Goal: Information Seeking & Learning: Check status

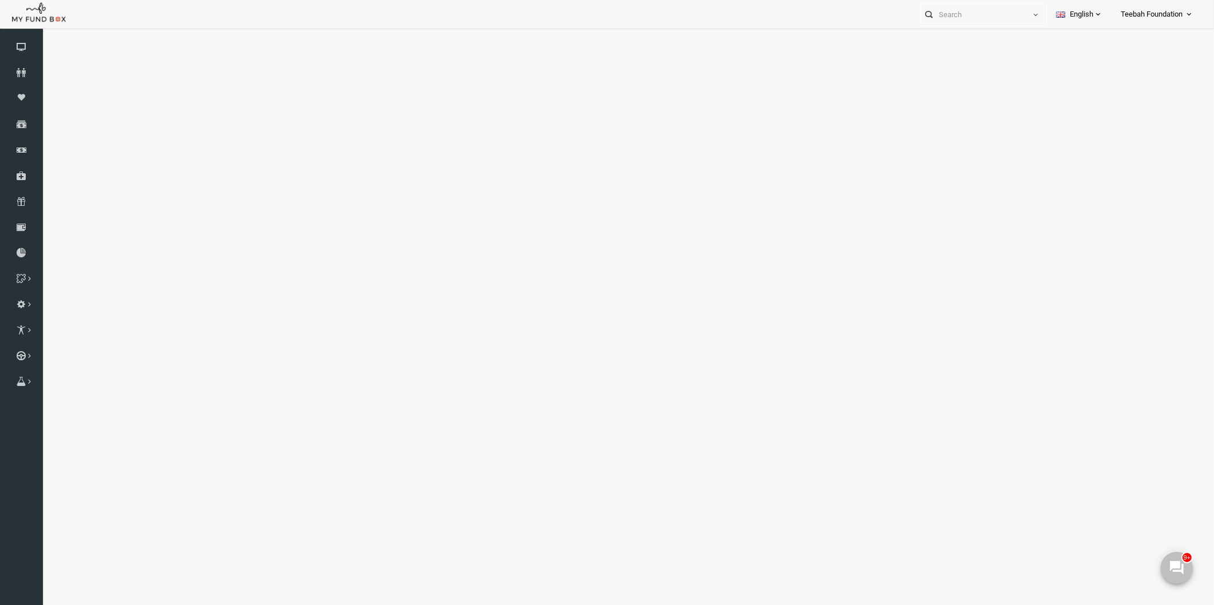
select select "100"
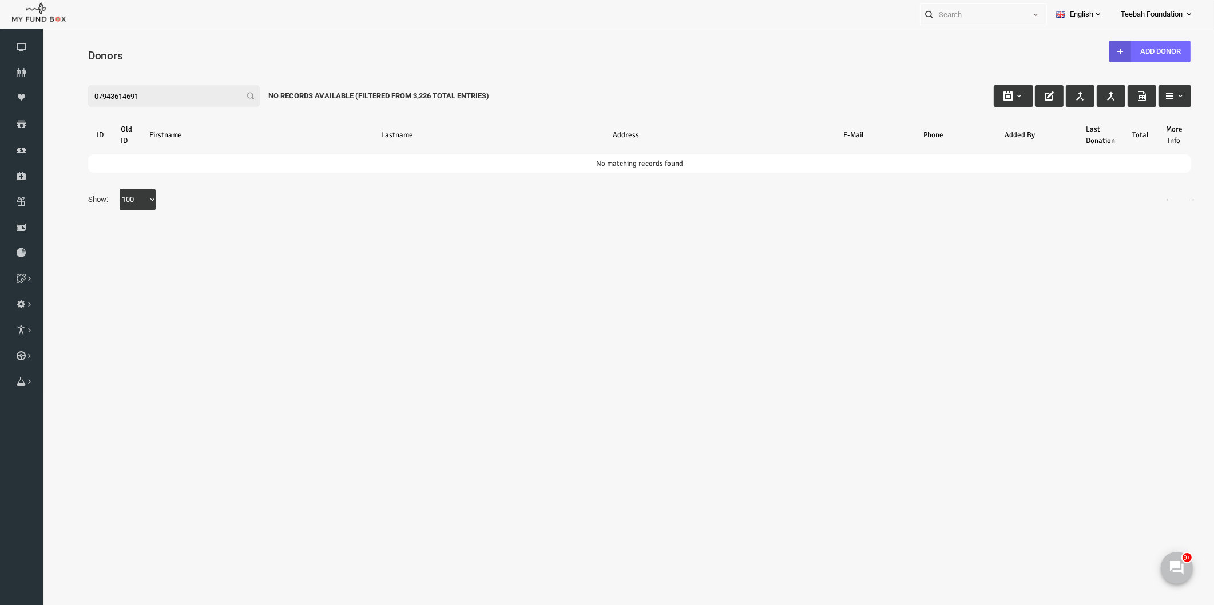
click at [125, 93] on input "07943614691" at bounding box center [151, 96] width 172 height 22
click at [124, 98] on input "07943614691" at bounding box center [151, 96] width 172 height 22
click at [119, 98] on input "07943614691" at bounding box center [151, 96] width 172 height 22
click at [119, 97] on input "07943614691" at bounding box center [151, 96] width 172 height 22
click at [119, 96] on input "07943614691" at bounding box center [151, 96] width 172 height 22
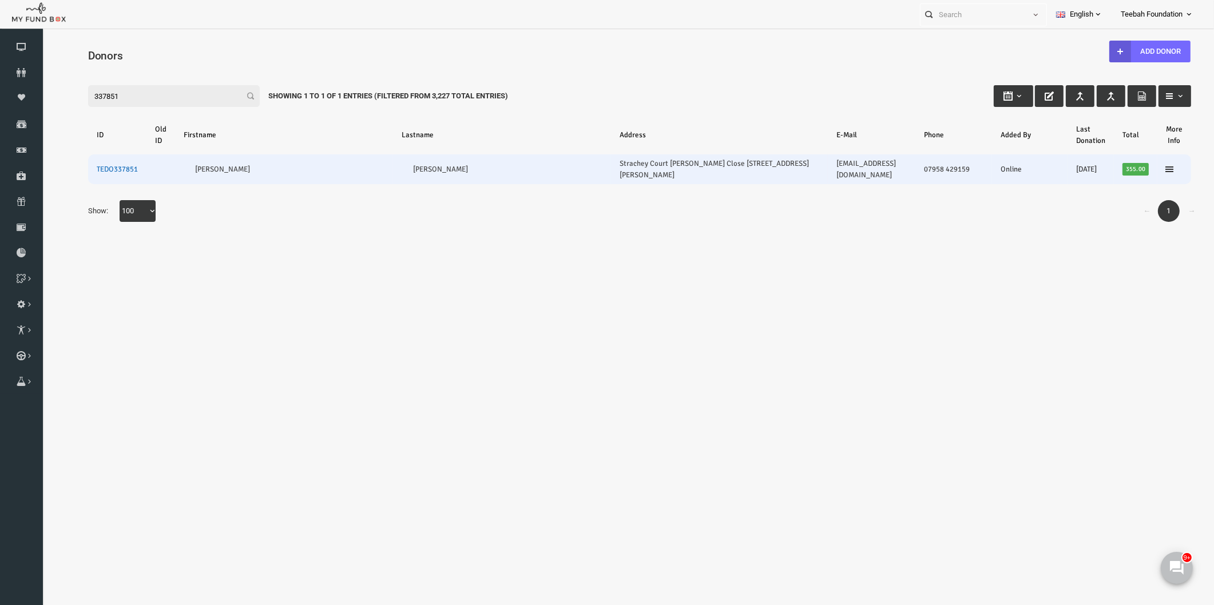
type input "337851"
click at [95, 165] on link "TEDO337851" at bounding box center [93, 169] width 41 height 9
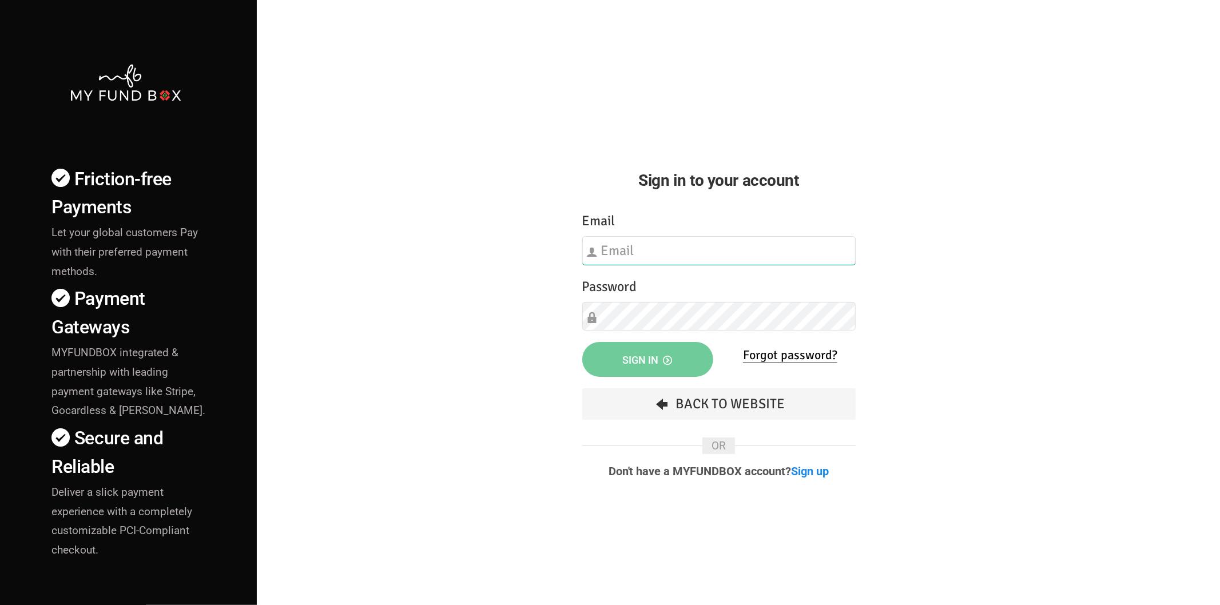
type input "[EMAIL_ADDRESS][DOMAIN_NAME]"
click at [659, 363] on span "Sign in" at bounding box center [648, 360] width 50 height 12
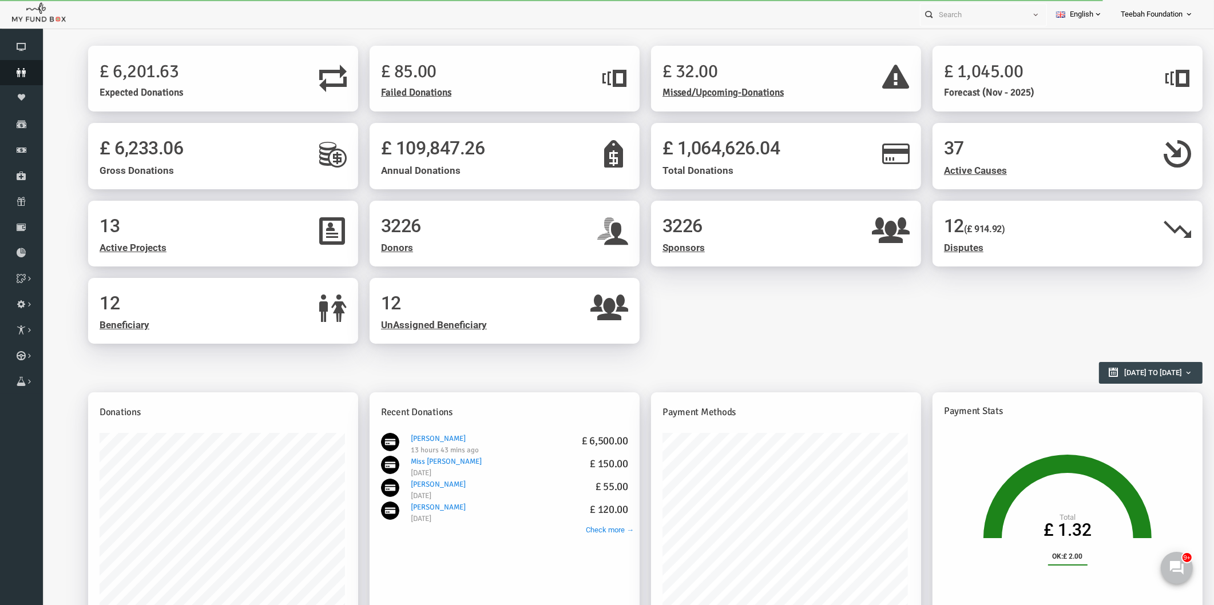
click at [24, 76] on icon at bounding box center [21, 72] width 43 height 9
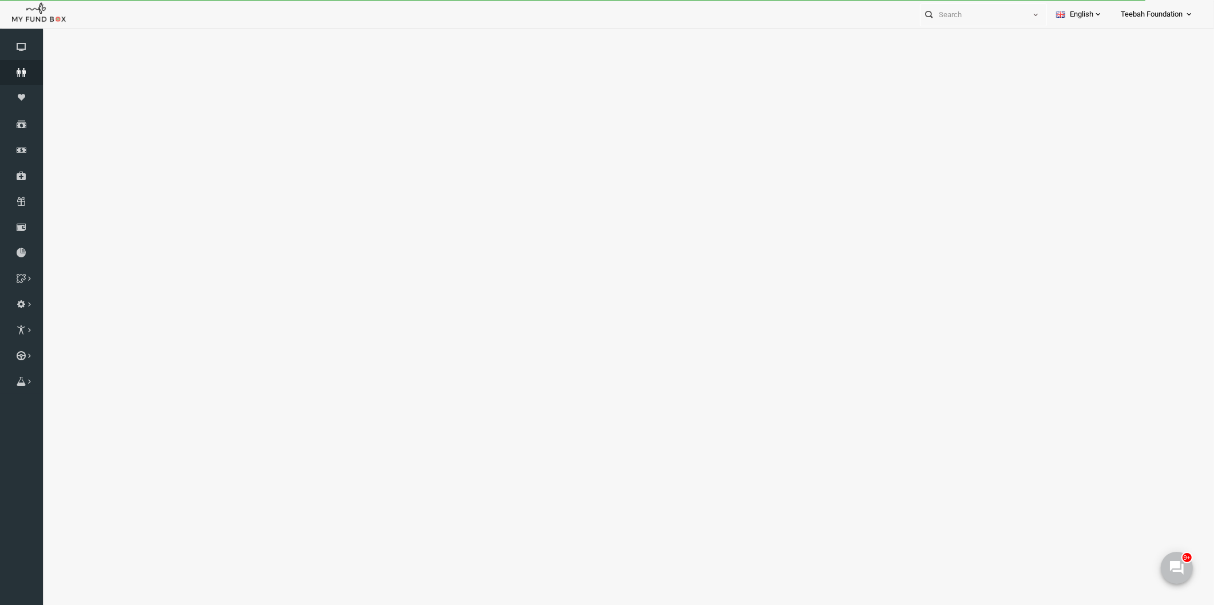
select select "100"
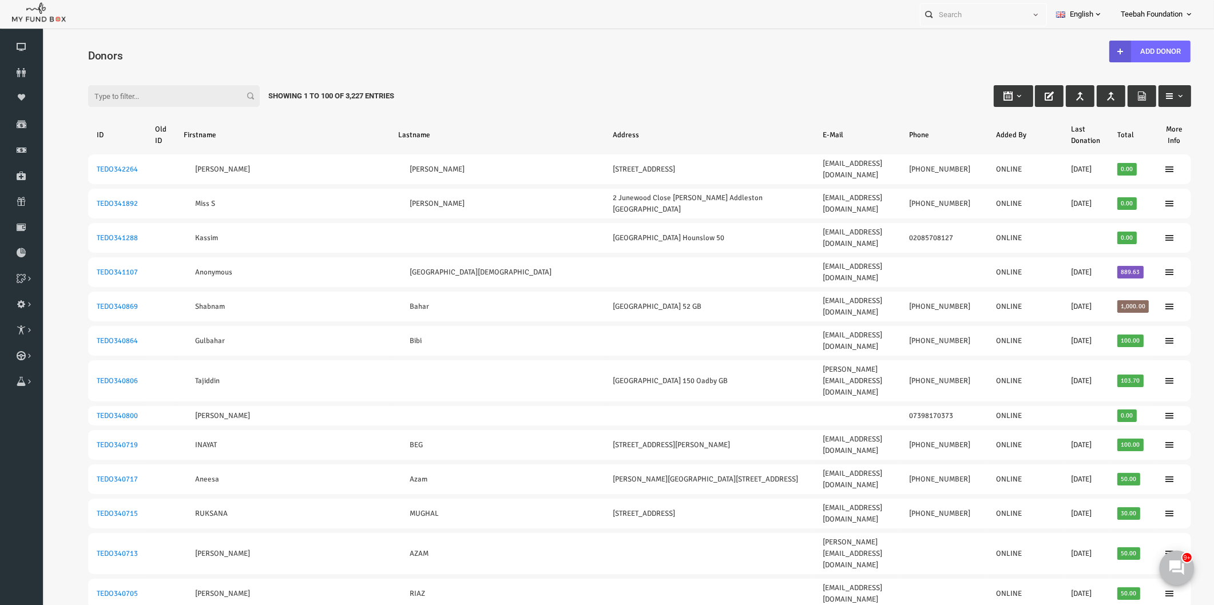
click at [1180, 566] on icon at bounding box center [1176, 567] width 15 height 15
click at [119, 100] on input "Filter:" at bounding box center [151, 96] width 172 height 22
paste input "TEDO338368"
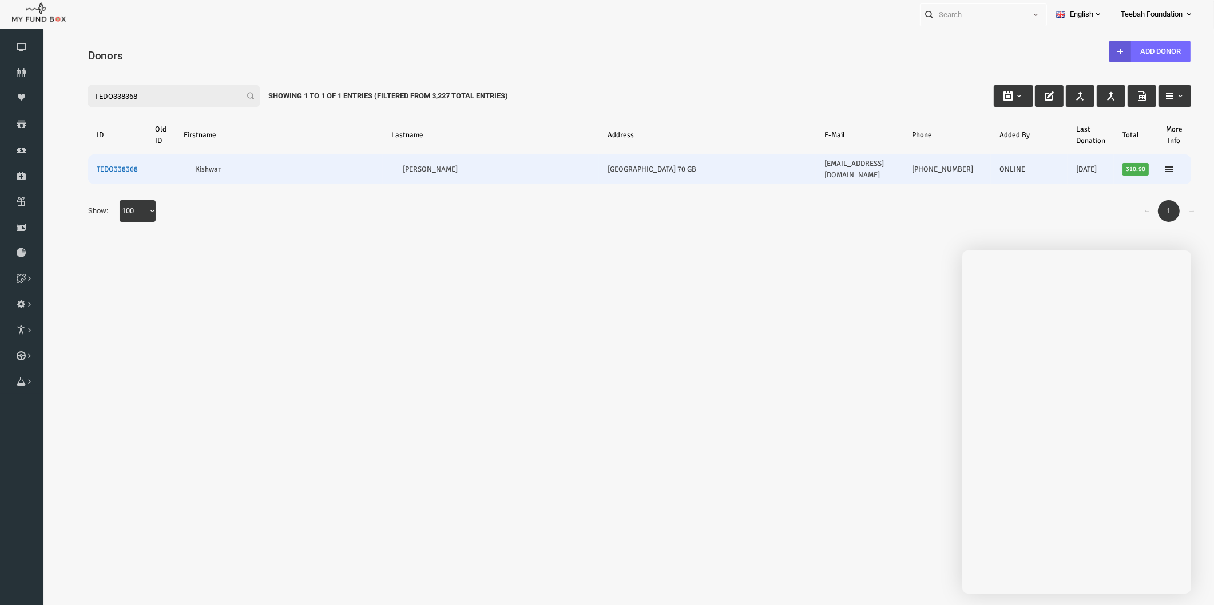
type input "TEDO338368"
click at [108, 165] on link "TEDO338368" at bounding box center [93, 169] width 41 height 9
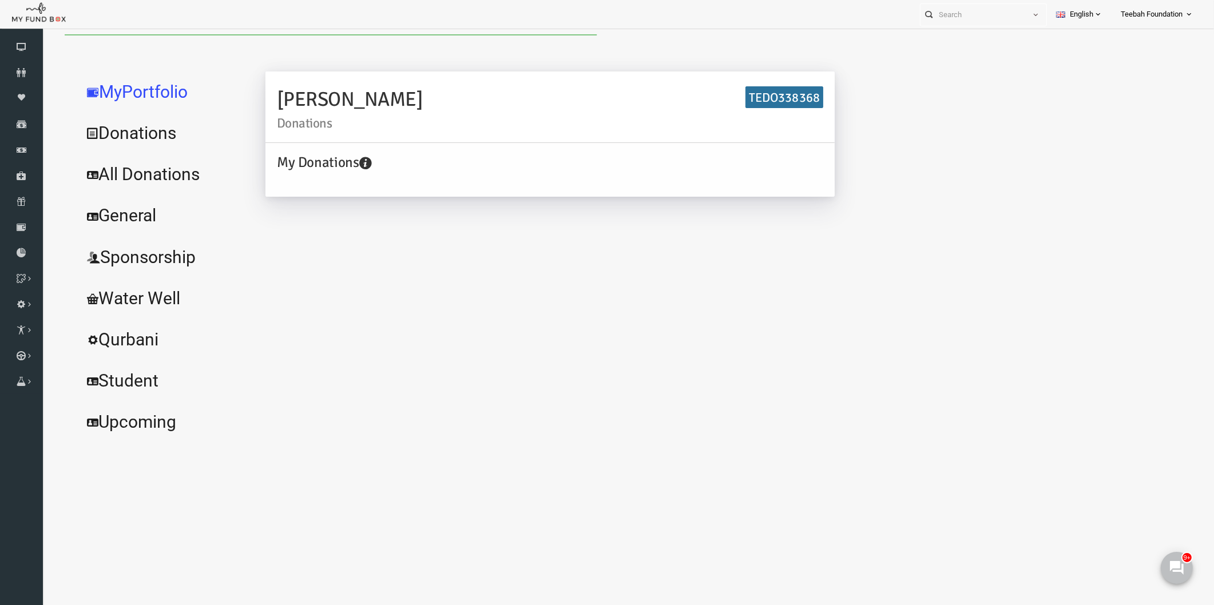
click at [135, 174] on link "All Donations" at bounding box center [139, 174] width 172 height 41
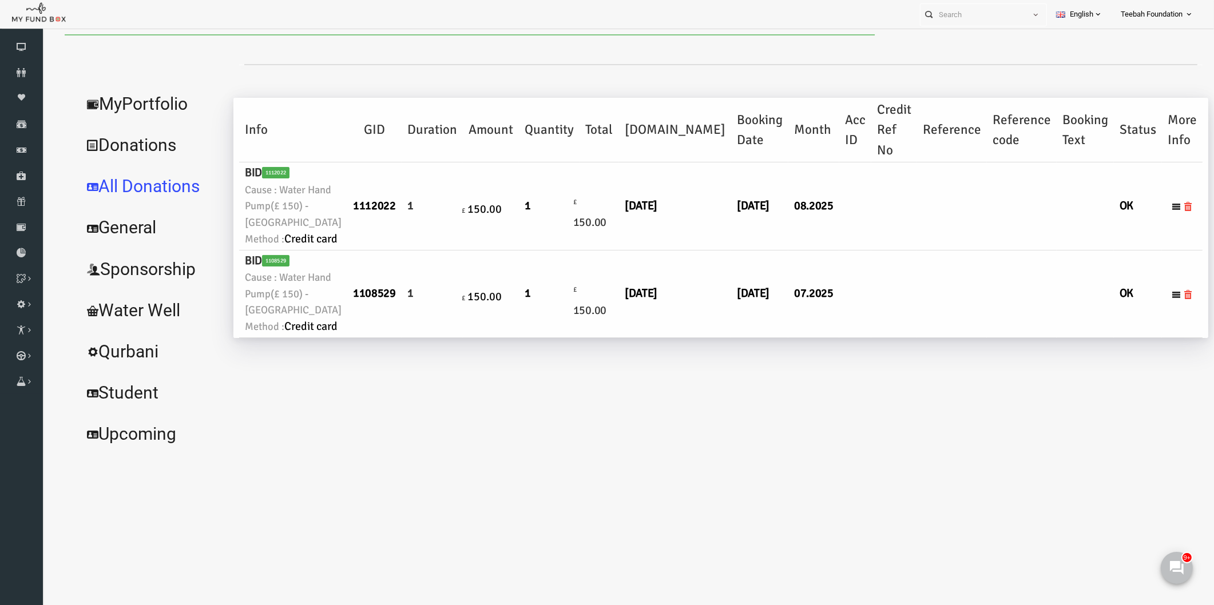
click at [708, 250] on td "[DATE]" at bounding box center [736, 206] width 57 height 88
select select "100"
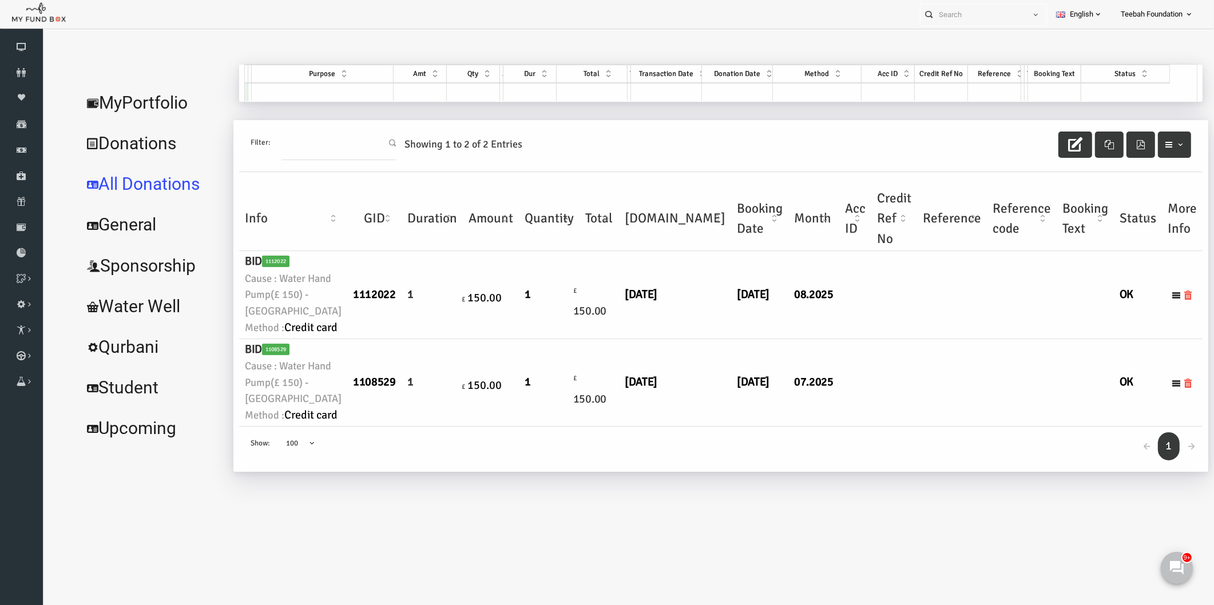
click at [596, 427] on td "[DATE]" at bounding box center [652, 383] width 112 height 88
click at [31, 76] on icon at bounding box center [21, 72] width 43 height 9
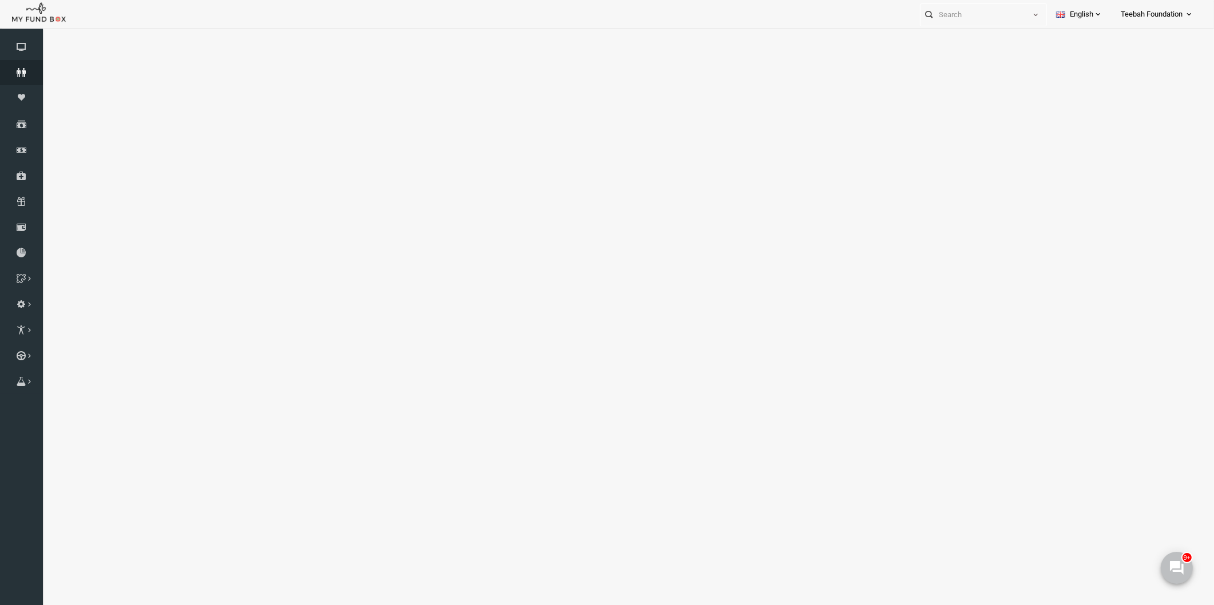
select select "100"
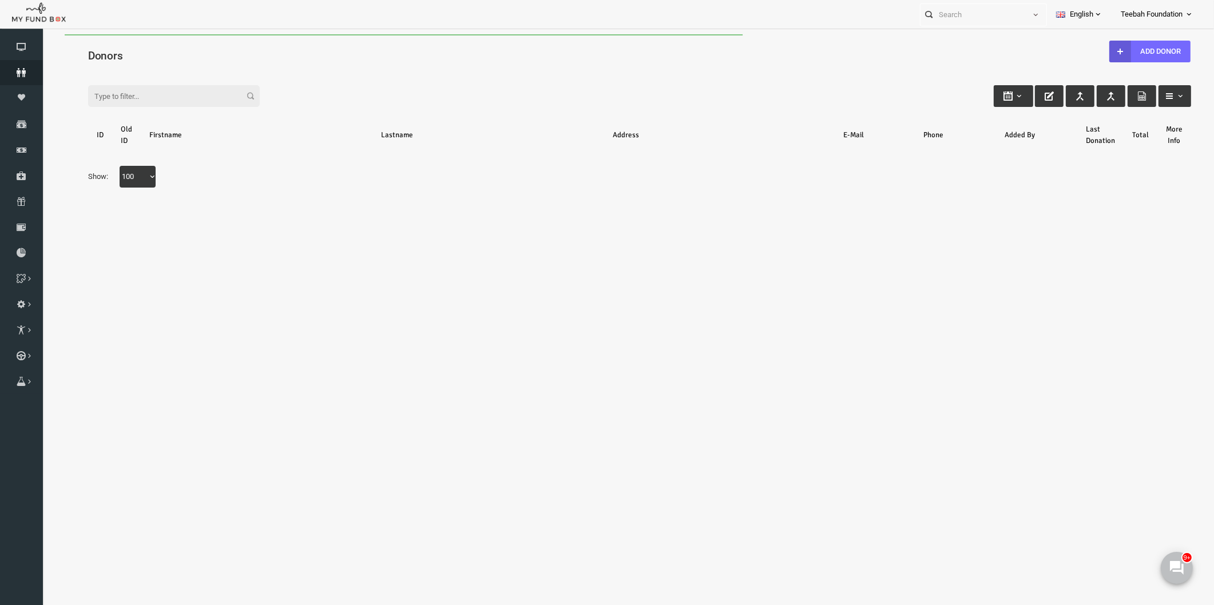
scroll to position [0, 0]
click at [125, 64] on div "Search: By ID: Note :ID should be atleast 5 digits By Name: Note :Name should b…" at bounding box center [616, 134] width 1149 height 152
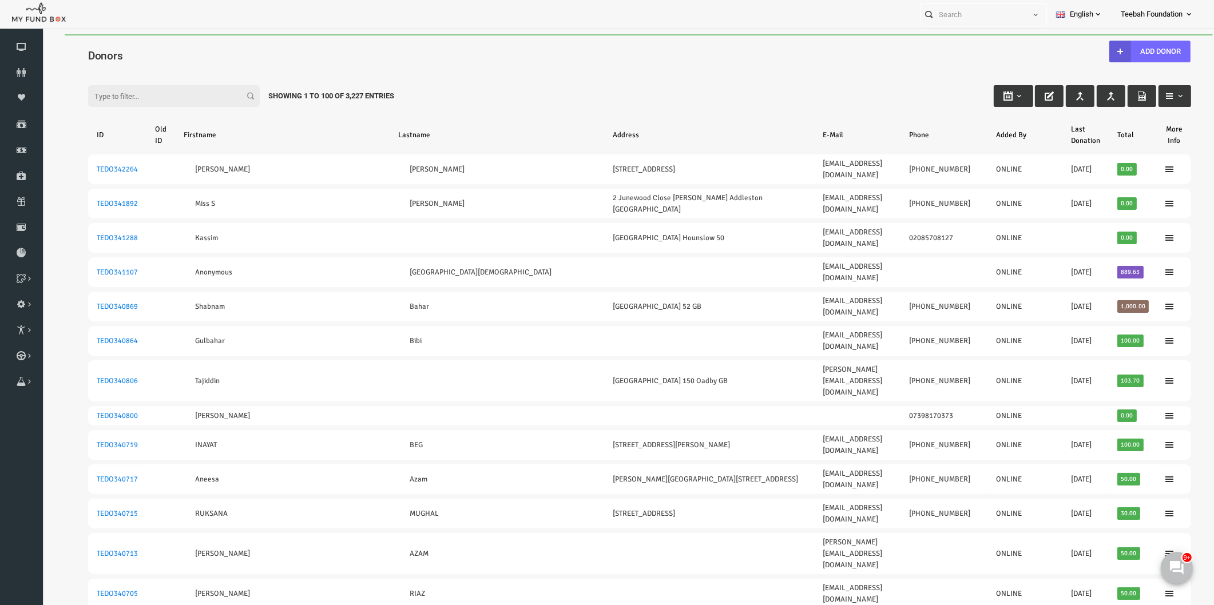
click at [123, 94] on input "Filter:" at bounding box center [151, 96] width 172 height 22
paste input "338368"
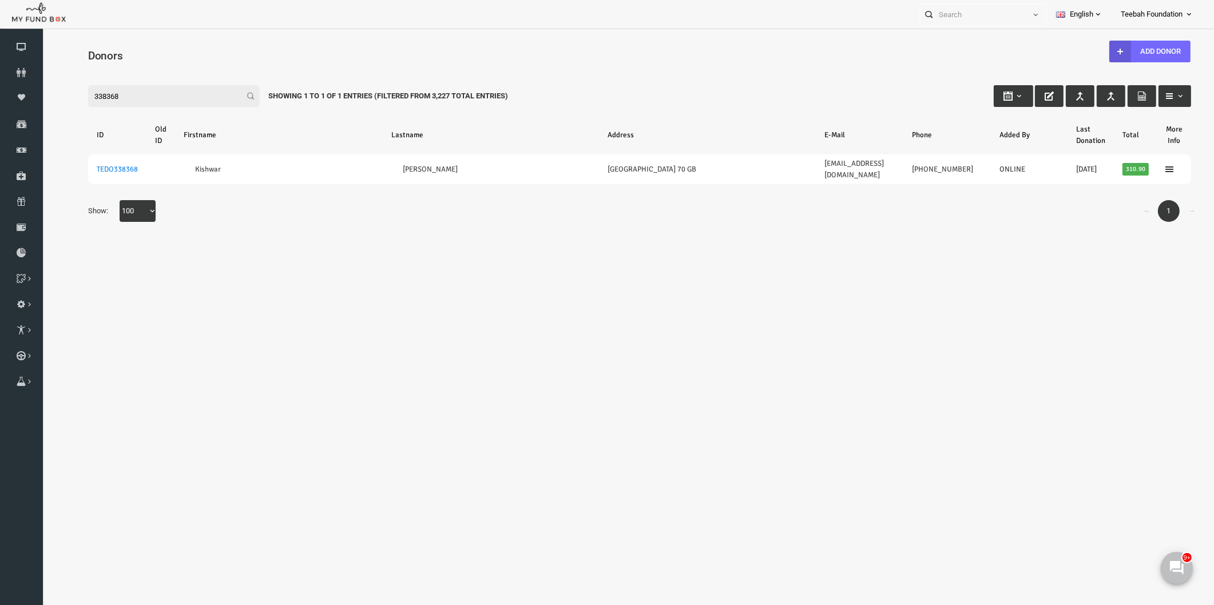
type input "338368"
click at [351, 236] on body "Donor Not Found Beneficiary Not Found Partner Not Found!!!! Please Fill out thi…" at bounding box center [616, 333] width 1149 height 598
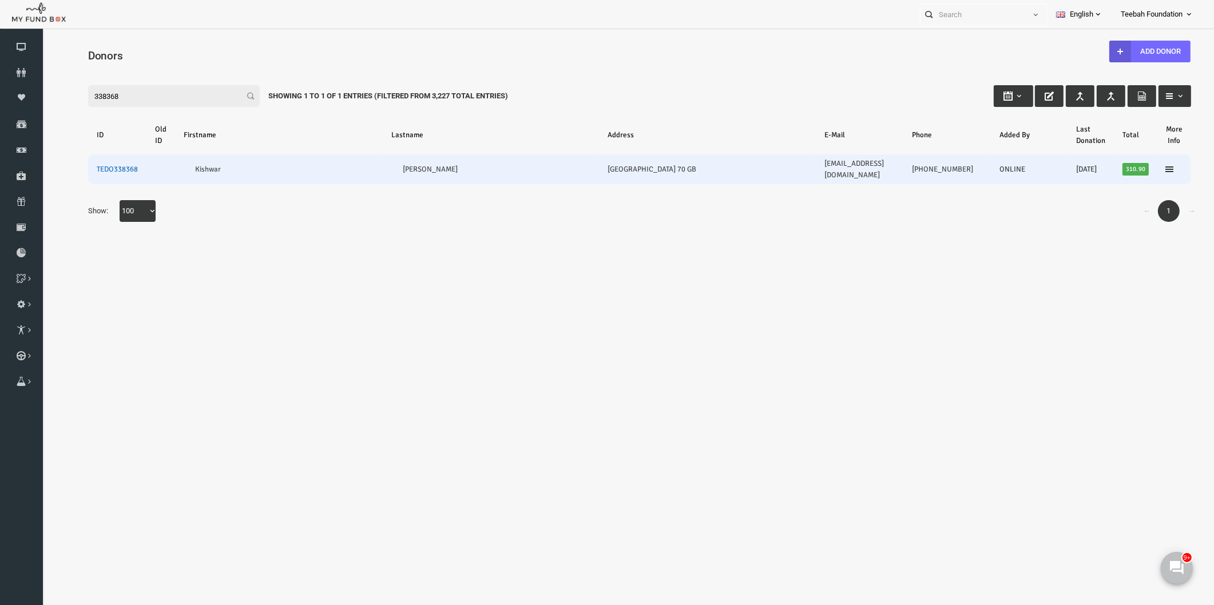
click at [103, 165] on link "TEDO338368" at bounding box center [93, 169] width 41 height 9
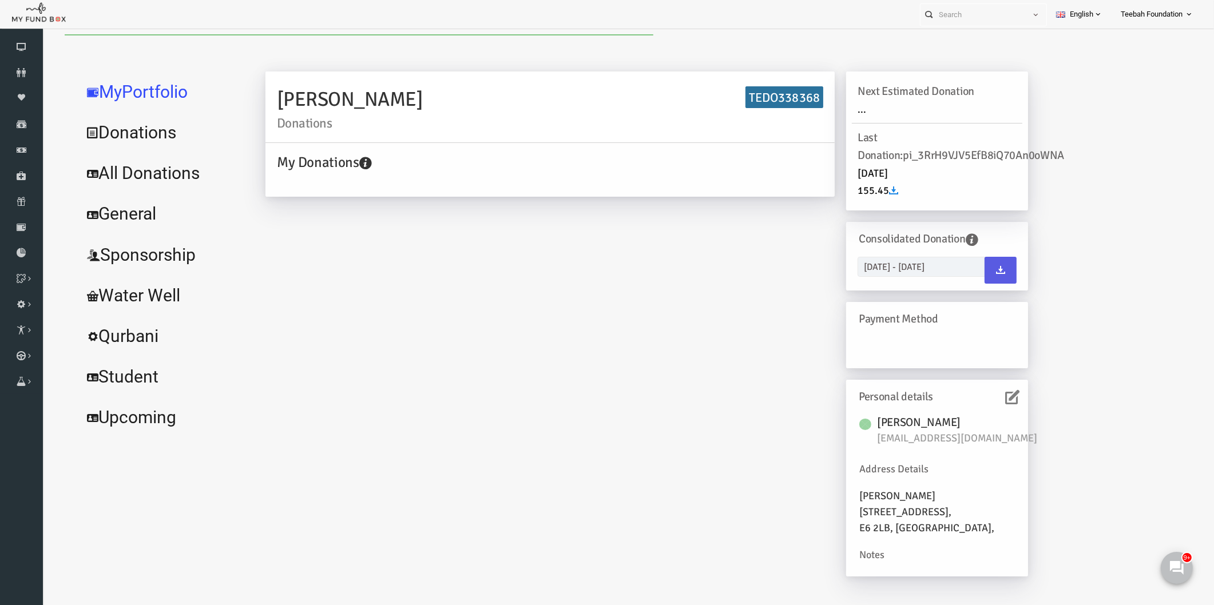
click at [133, 178] on link "All Donations" at bounding box center [139, 173] width 172 height 41
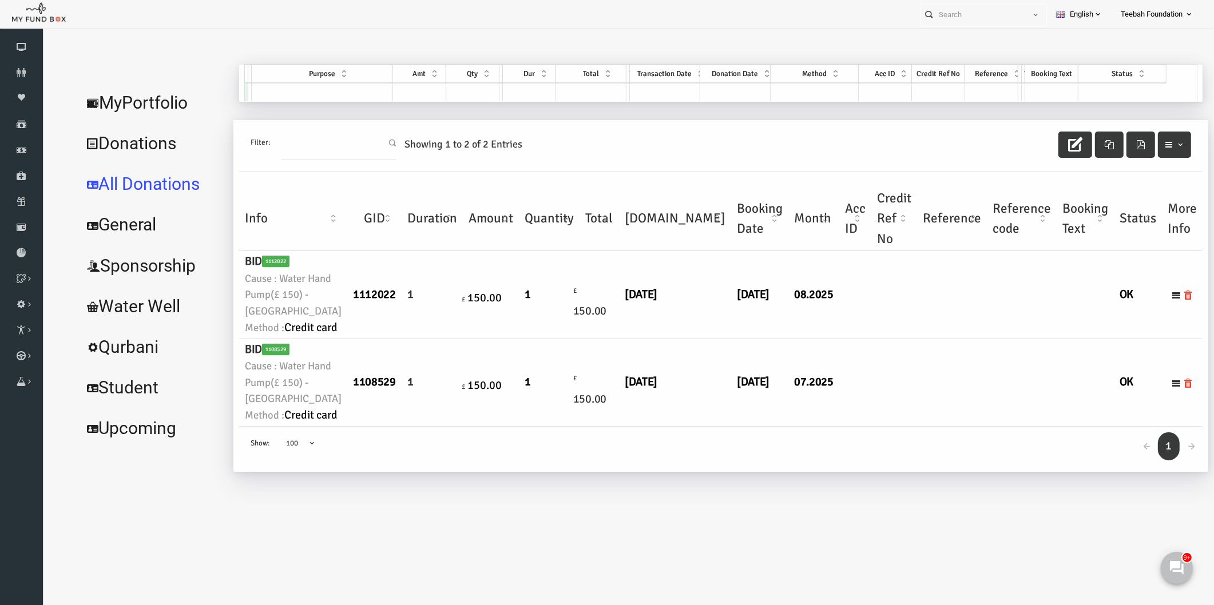
click at [765, 339] on td "08.2025" at bounding box center [790, 295] width 51 height 88
click at [122, 105] on link "MyPortfolio" at bounding box center [128, 102] width 151 height 41
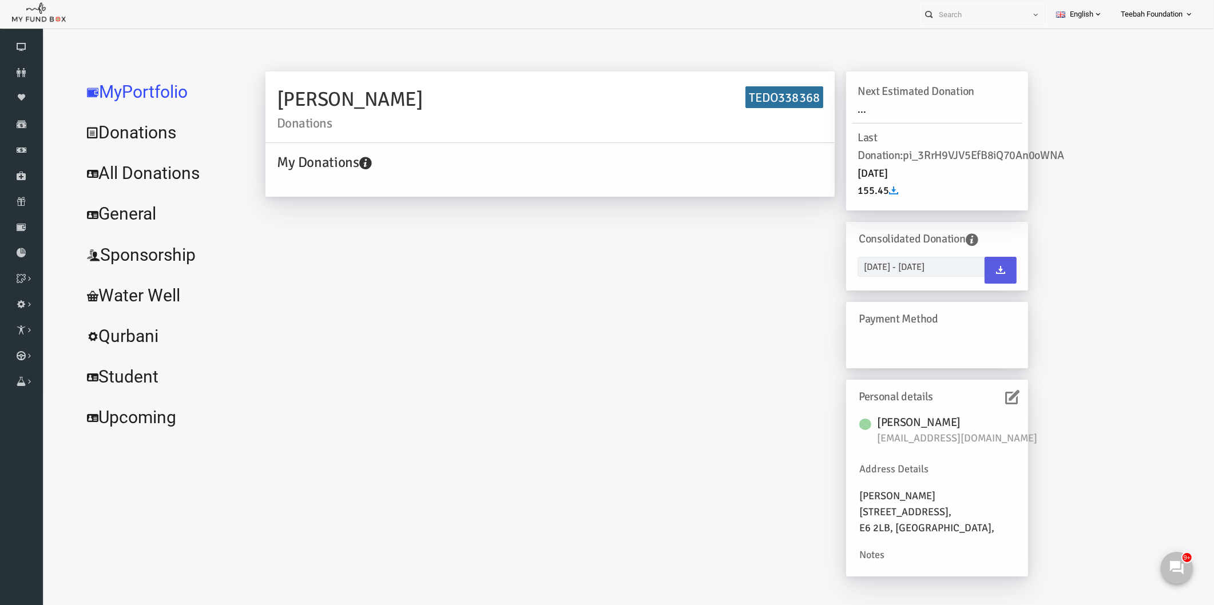
click at [512, 265] on div "[PERSON_NAME] Donations TEDO338368 My Donations Get free account credit Get fre…" at bounding box center [624, 330] width 786 height 517
click at [21, 70] on icon at bounding box center [21, 72] width 43 height 9
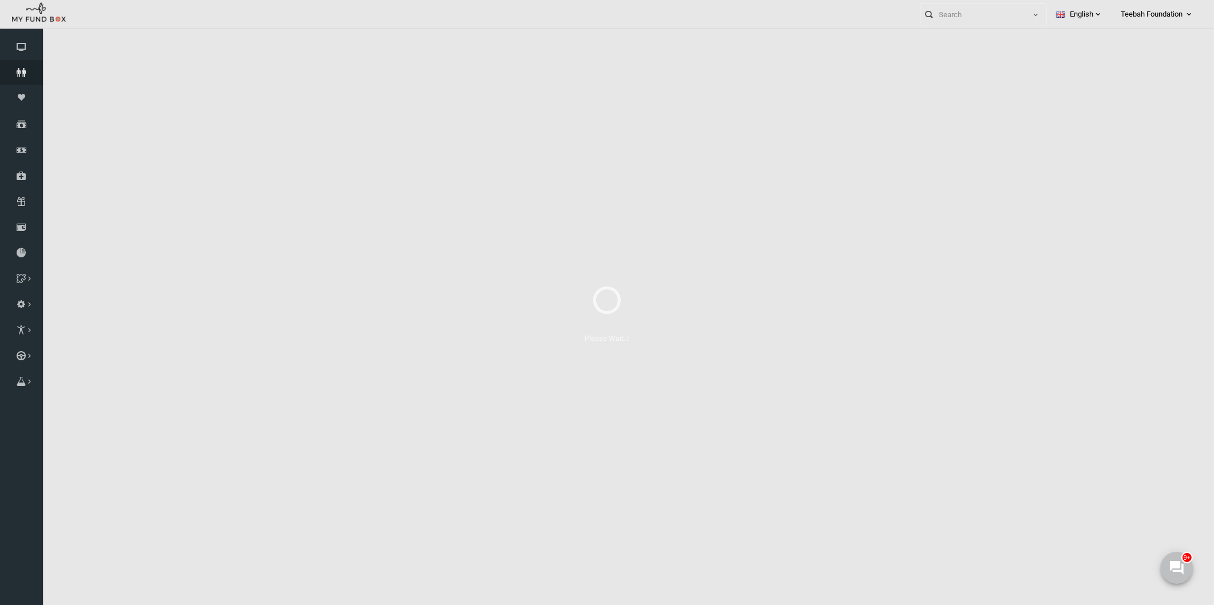
select select "100"
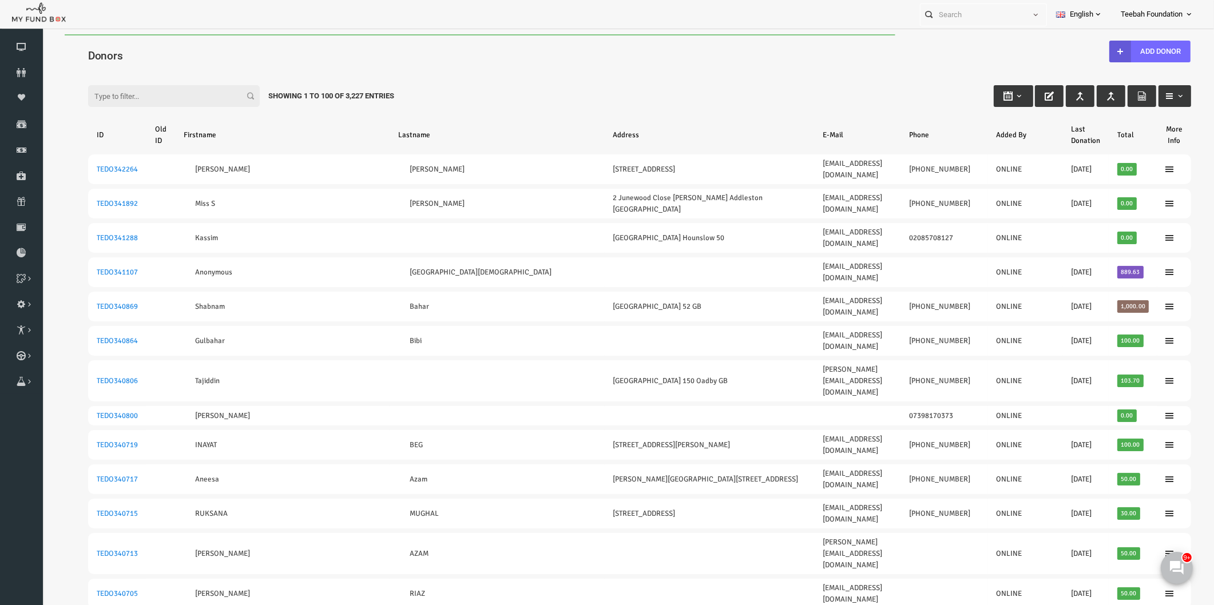
click at [145, 93] on input "Filter:" at bounding box center [151, 96] width 172 height 22
paste input "TEDO337879"
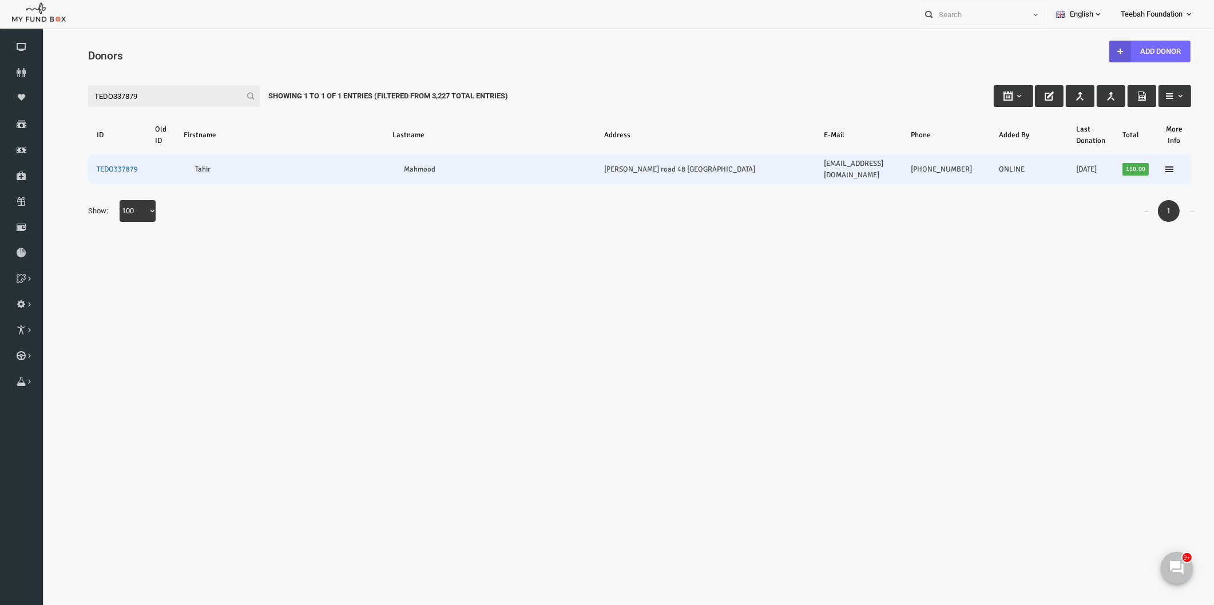
type input "TEDO337879"
click at [98, 166] on link "TEDO337879" at bounding box center [93, 169] width 41 height 9
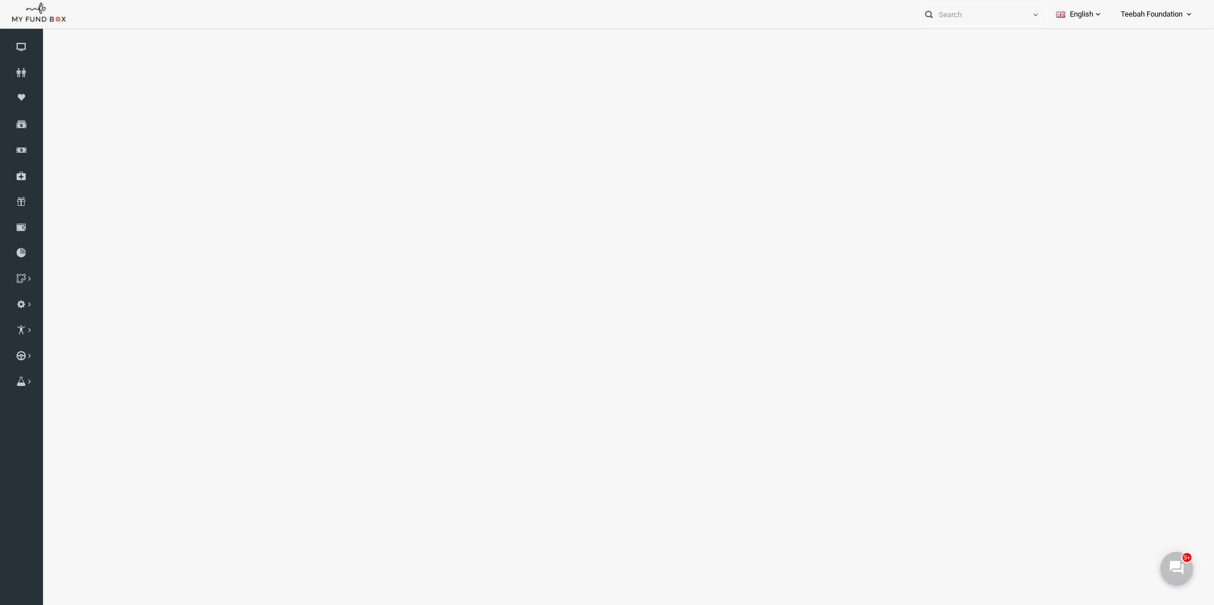
select select "100"
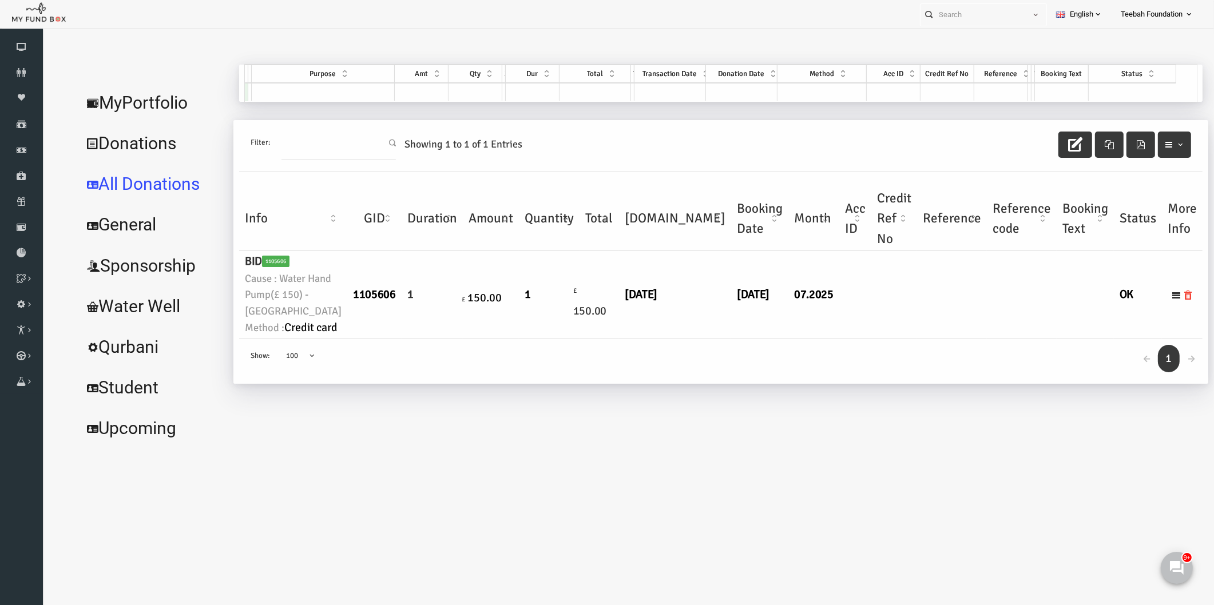
click at [657, 384] on div "← 1 → Show: 10 25 50 100 100" at bounding box center [698, 361] width 964 height 45
click at [163, 107] on link "MyPortfolio" at bounding box center [128, 102] width 151 height 41
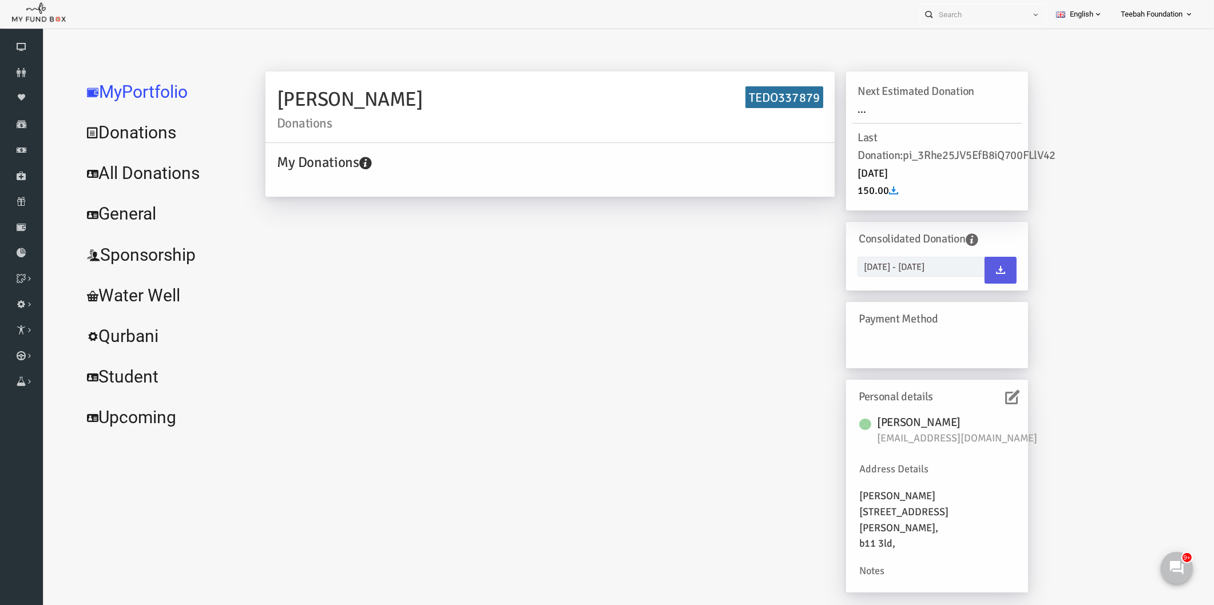
click at [775, 101] on h6 "TEDO337879" at bounding box center [761, 97] width 78 height 22
copy h6 "TEDO337879"
click at [19, 66] on link "Donors" at bounding box center [21, 72] width 43 height 25
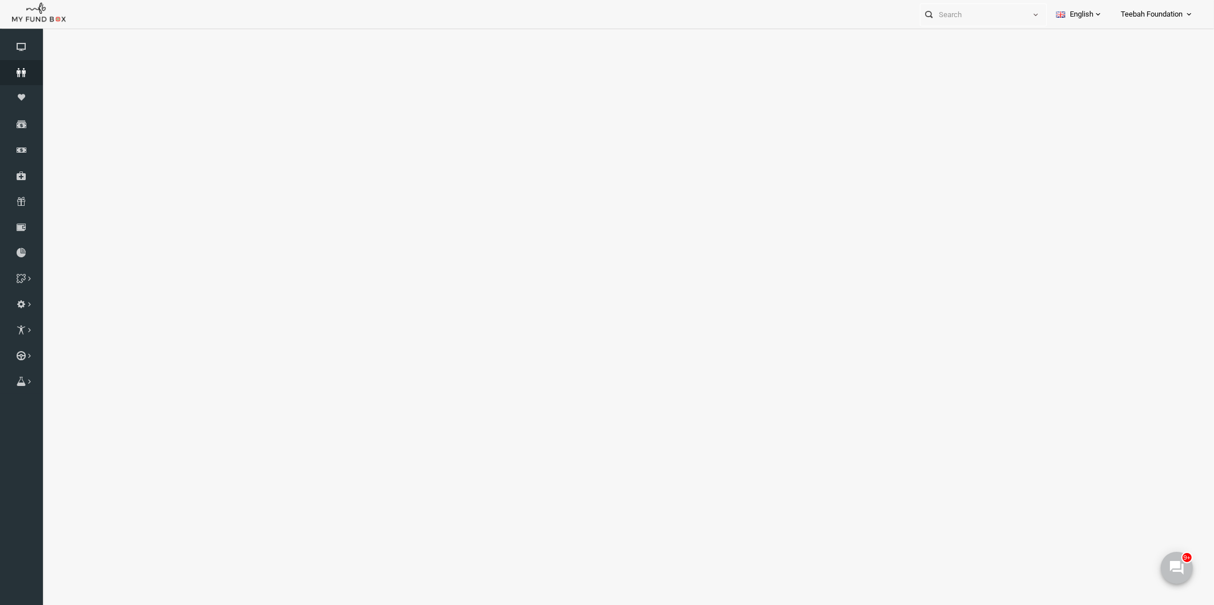
select select "100"
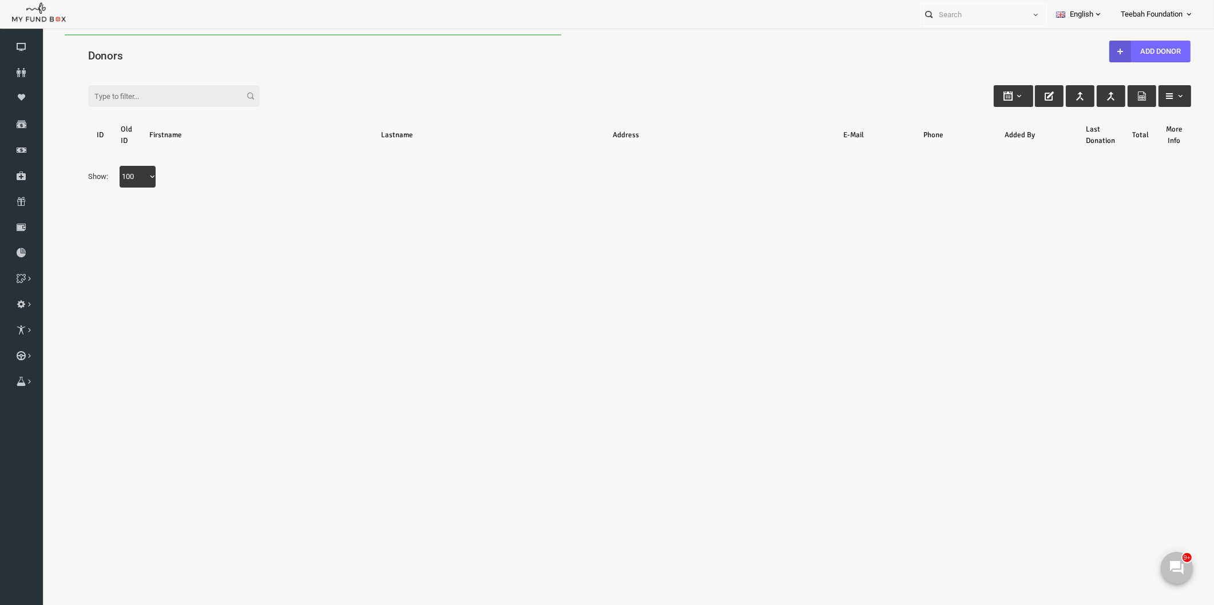
click at [146, 62] on div "Search: By ID: Note :ID should be atleast 5 digits By Name: Note :Name should b…" at bounding box center [616, 134] width 1149 height 152
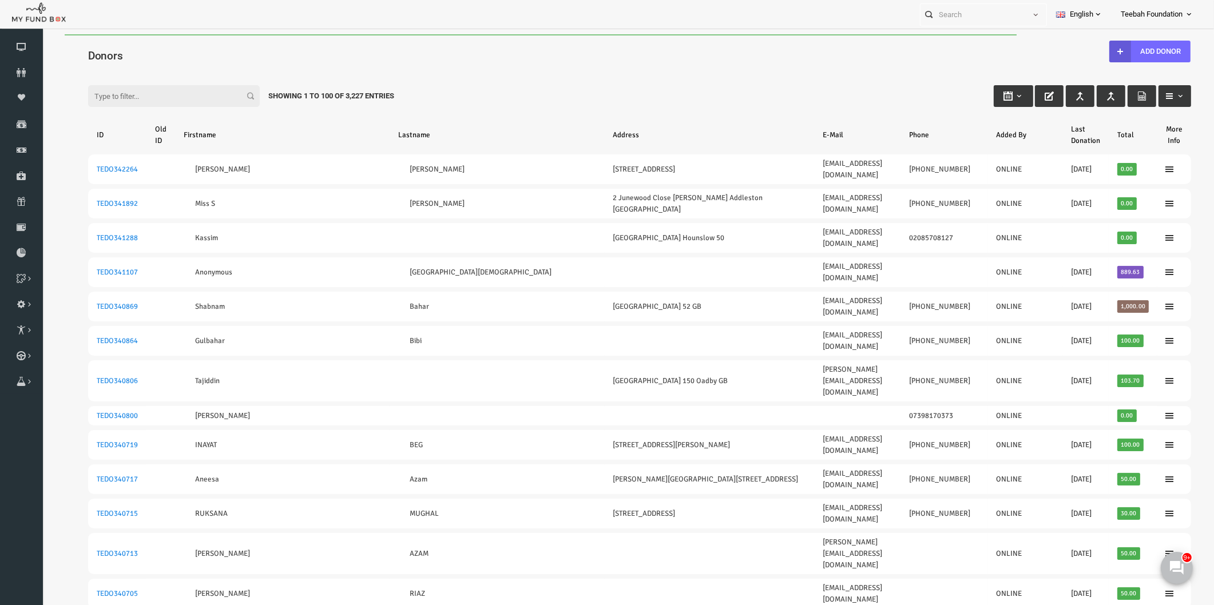
click at [126, 98] on input "Filter:" at bounding box center [151, 96] width 172 height 22
paste input "338368"
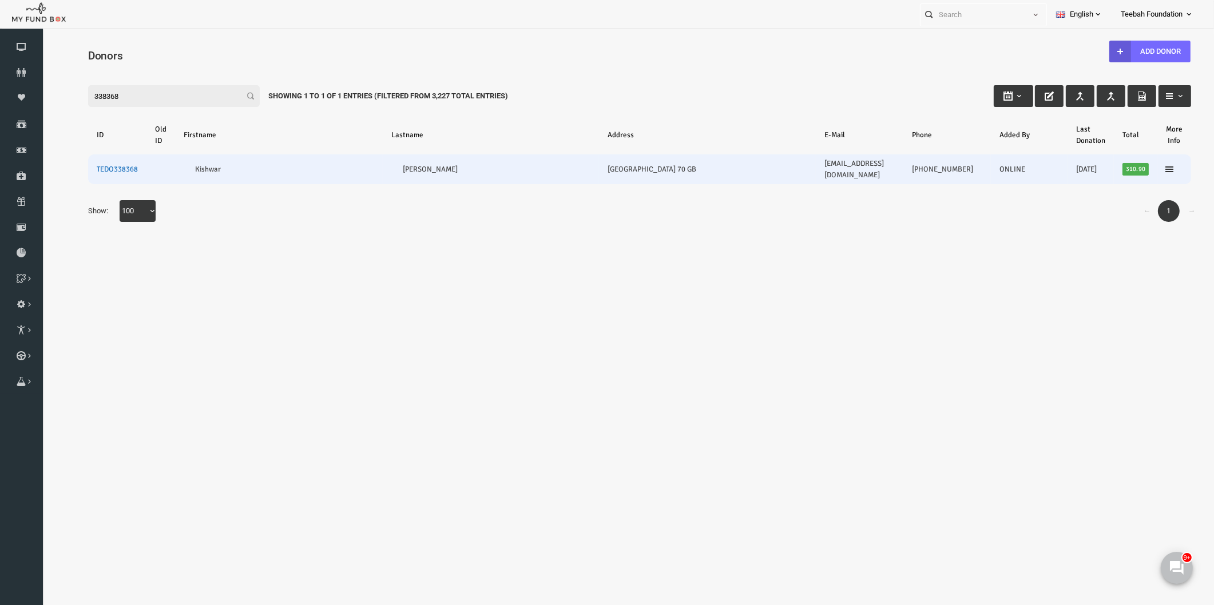
type input "338368"
click at [104, 165] on link "TEDO338368" at bounding box center [93, 169] width 41 height 9
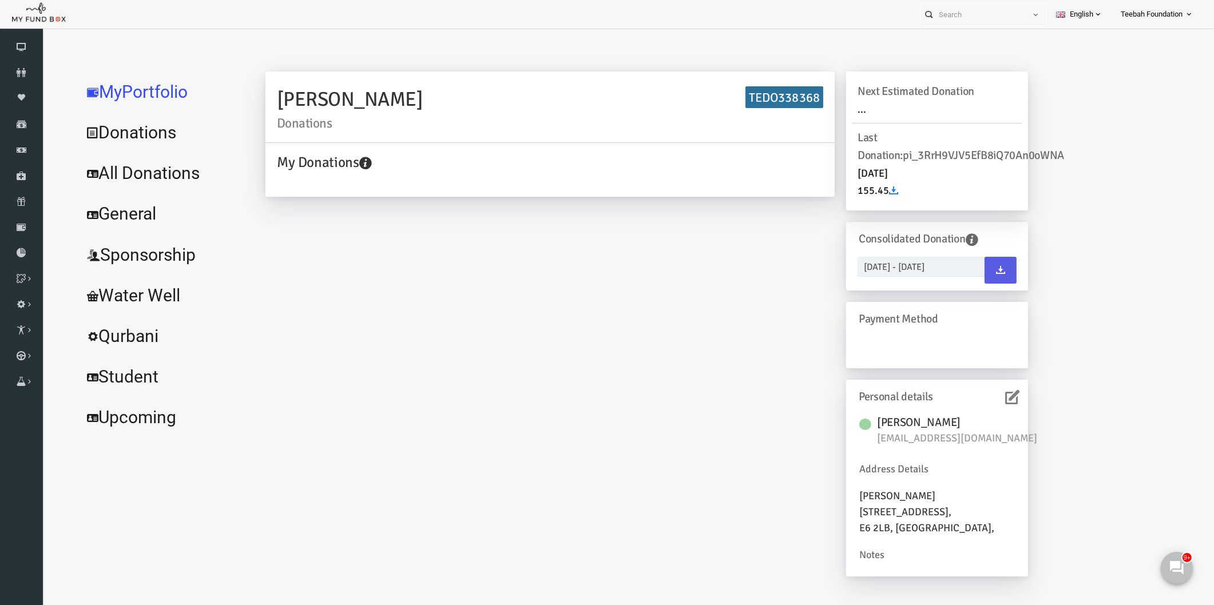
click at [169, 178] on link "All Donations" at bounding box center [139, 173] width 172 height 41
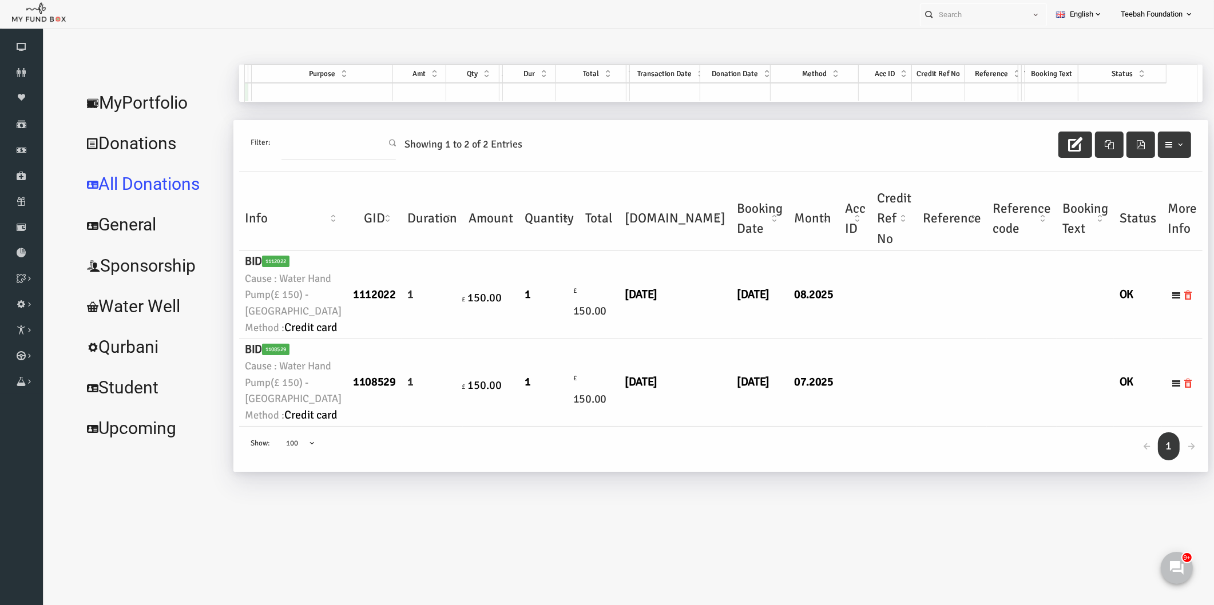
click at [708, 339] on td "[DATE]" at bounding box center [736, 295] width 57 height 88
click at [143, 103] on link "MyPortfolio" at bounding box center [128, 102] width 151 height 41
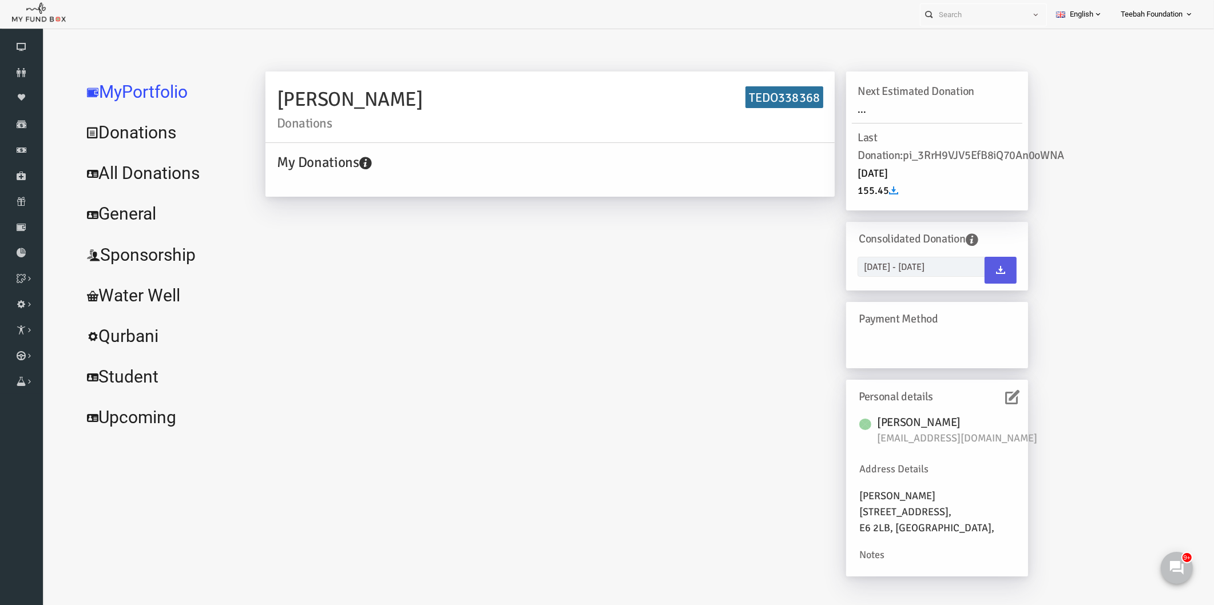
click at [992, 397] on icon at bounding box center [989, 397] width 14 height 14
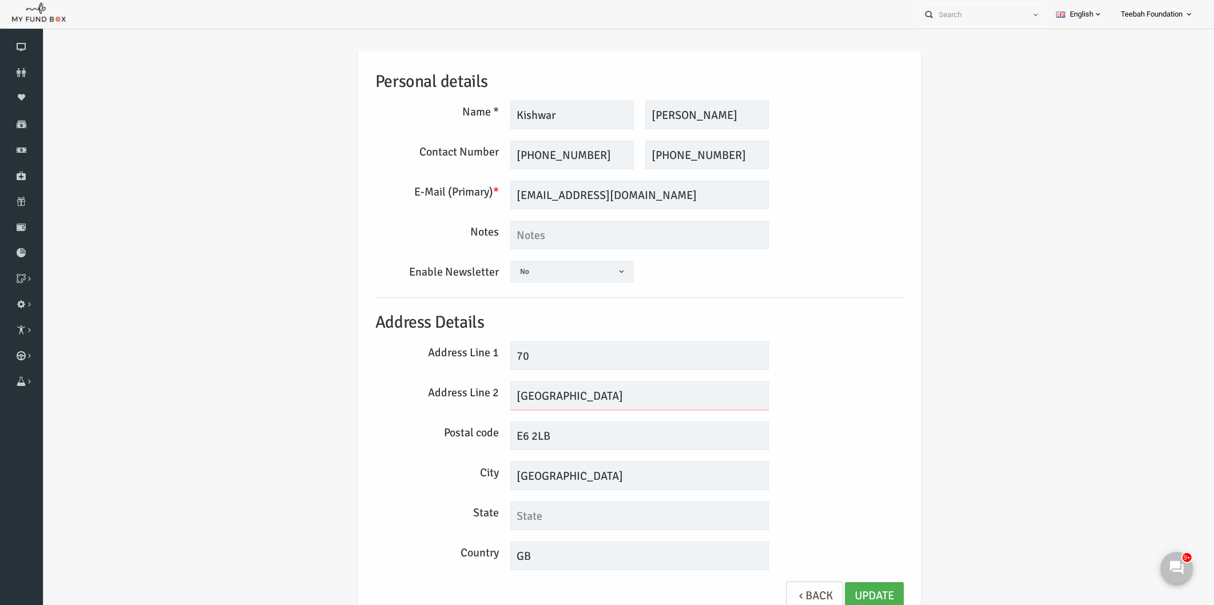
drag, startPoint x: 574, startPoint y: 393, endPoint x: 462, endPoint y: 387, distance: 111.7
click at [462, 387] on div "Address Line 2 [GEOGRAPHIC_DATA]" at bounding box center [616, 396] width 540 height 29
drag, startPoint x: 544, startPoint y: 438, endPoint x: 467, endPoint y: 436, distance: 76.7
click at [467, 436] on div "Postal code E6 2LB" at bounding box center [616, 436] width 540 height 29
click at [0, 0] on link "Orders" at bounding box center [0, 0] width 0 height 0
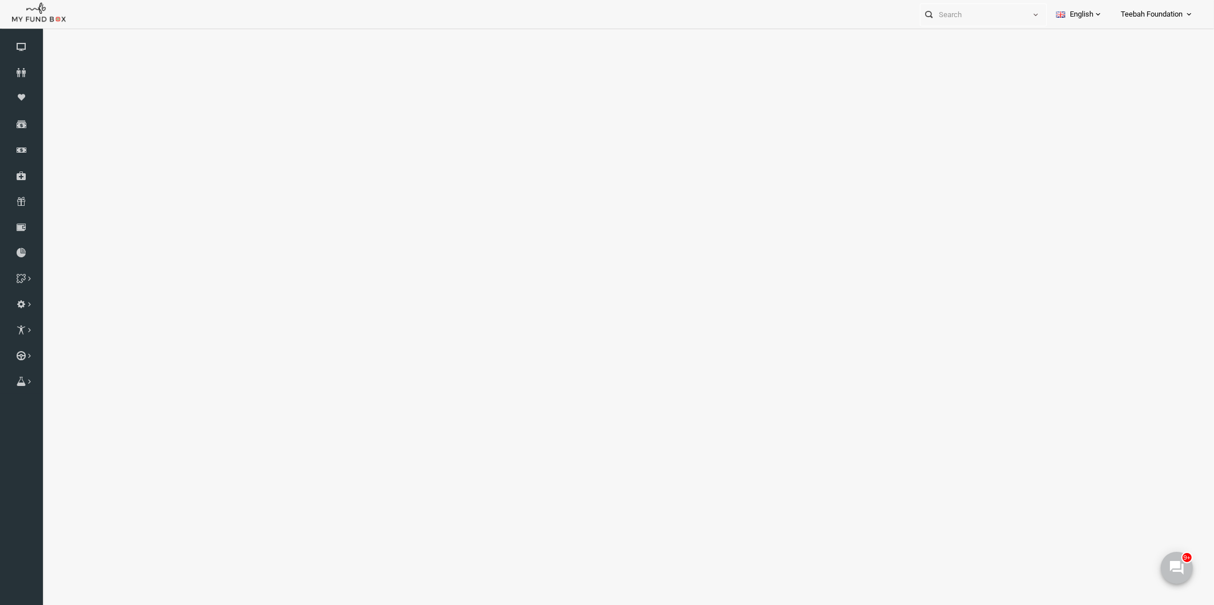
select select "100"
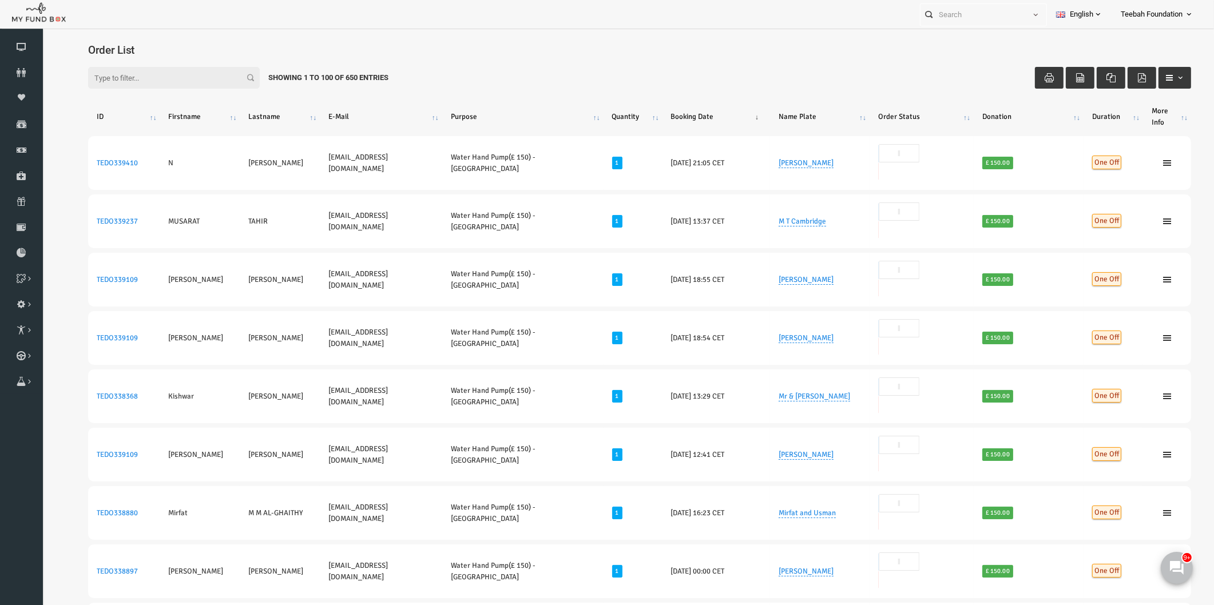
click at [619, 74] on div "Filter: Showing 1 to 100 of 650 Entries" at bounding box center [616, 77] width 1126 height 45
click at [520, 73] on div "Filter: Showing 1 to 100 of 650 Entries" at bounding box center [616, 77] width 1126 height 45
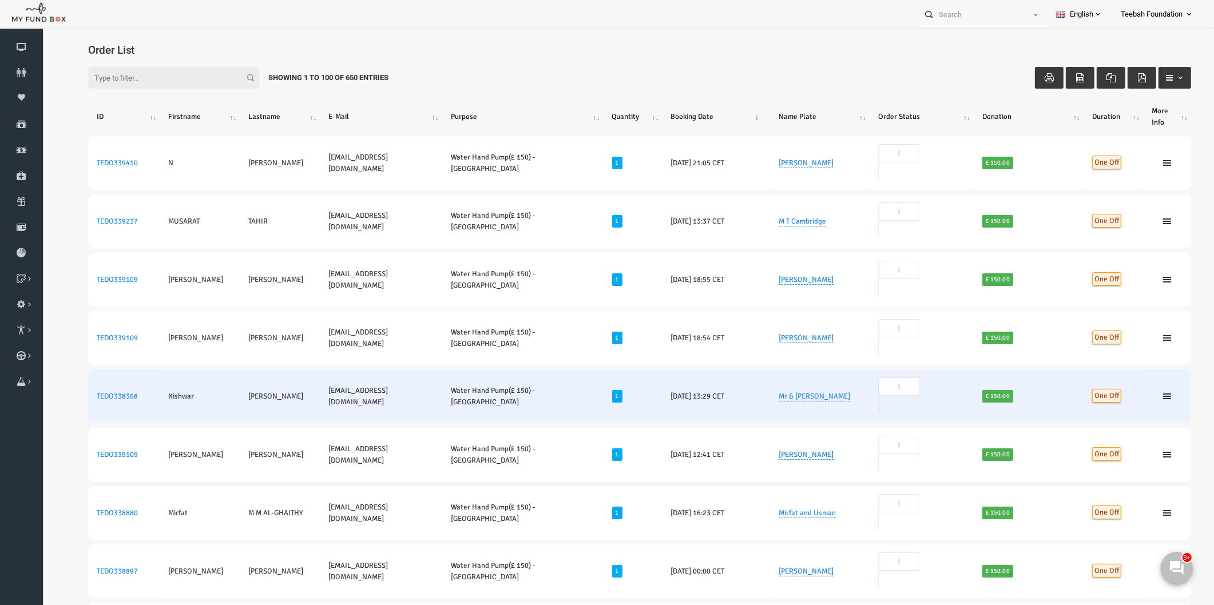
drag, startPoint x: 68, startPoint y: 313, endPoint x: 806, endPoint y: 322, distance: 738.1
click at [806, 370] on tr "TEDO338368 [PERSON_NAME] [PERSON_NAME][EMAIL_ADDRESS][DOMAIN_NAME] Water Hand P…" at bounding box center [616, 397] width 1103 height 54
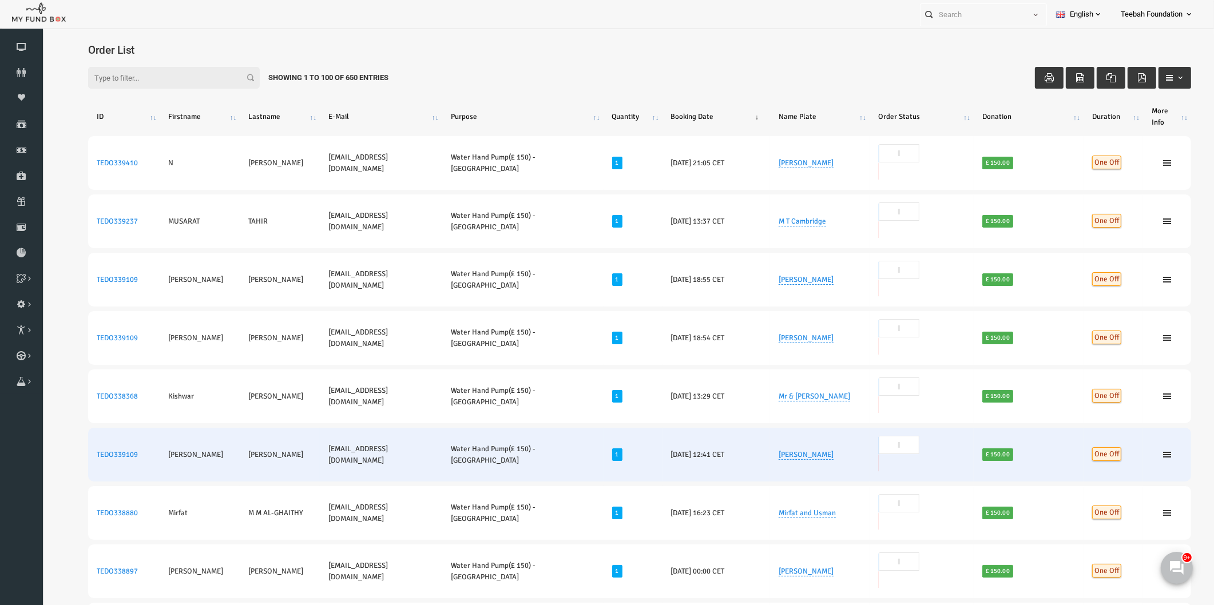
copy tr "TEDO338368 [PERSON_NAME] [PERSON_NAME][EMAIL_ADDRESS][DOMAIN_NAME] Water Hand P…"
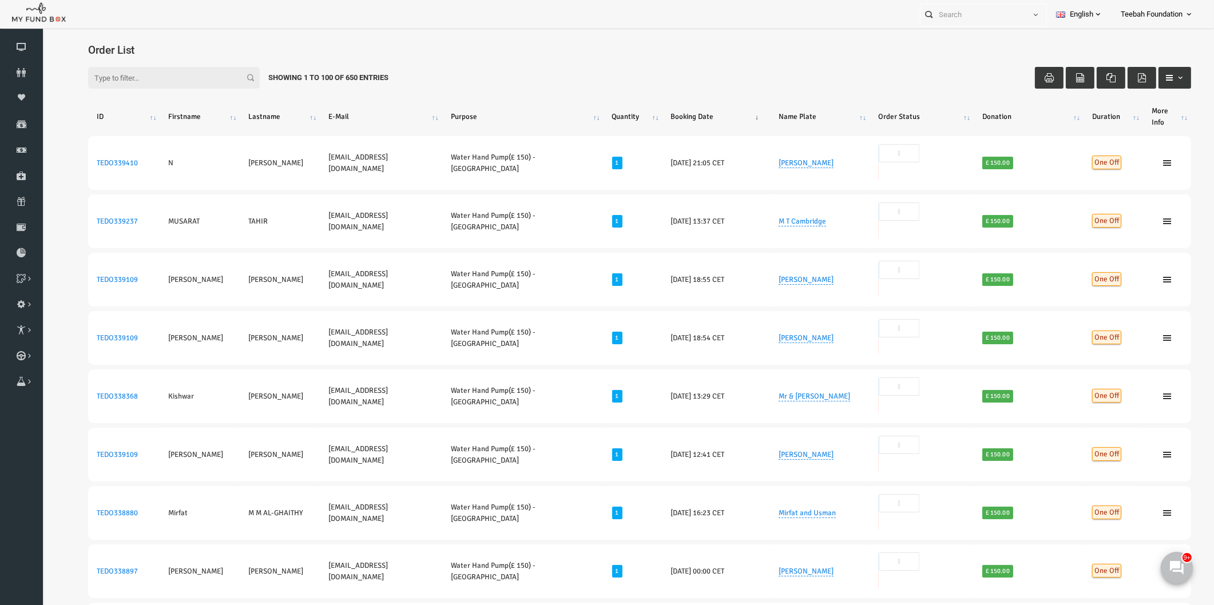
click at [246, 65] on div "Filter: Showing 1 to 100 of 650 Entries" at bounding box center [616, 77] width 1126 height 45
click at [27, 72] on icon at bounding box center [21, 72] width 43 height 9
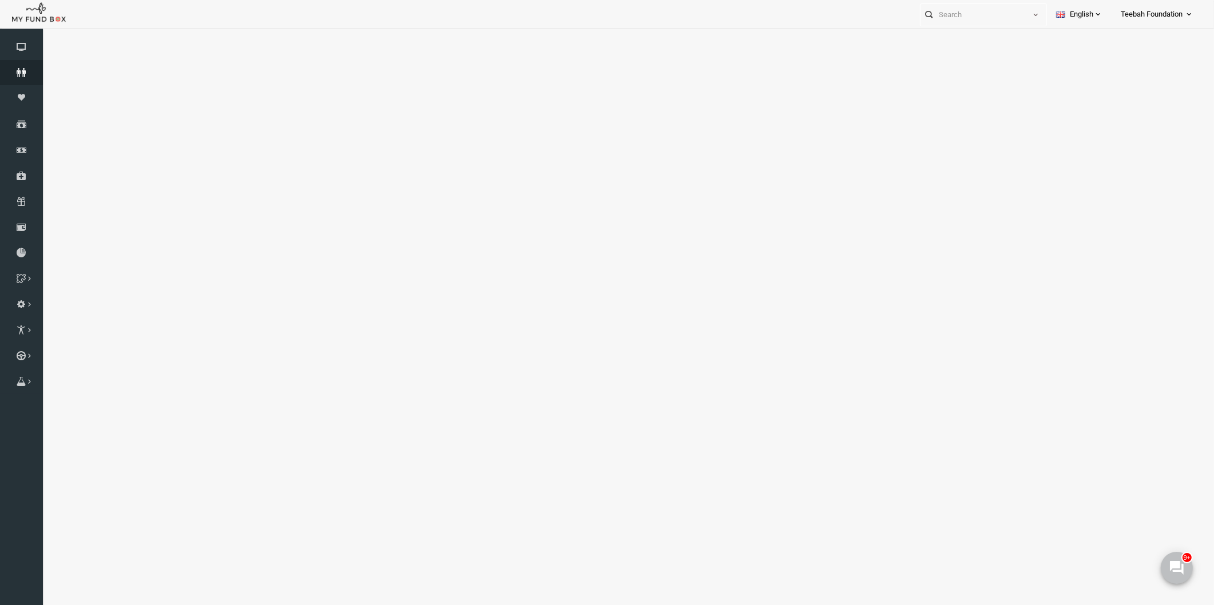
select select "100"
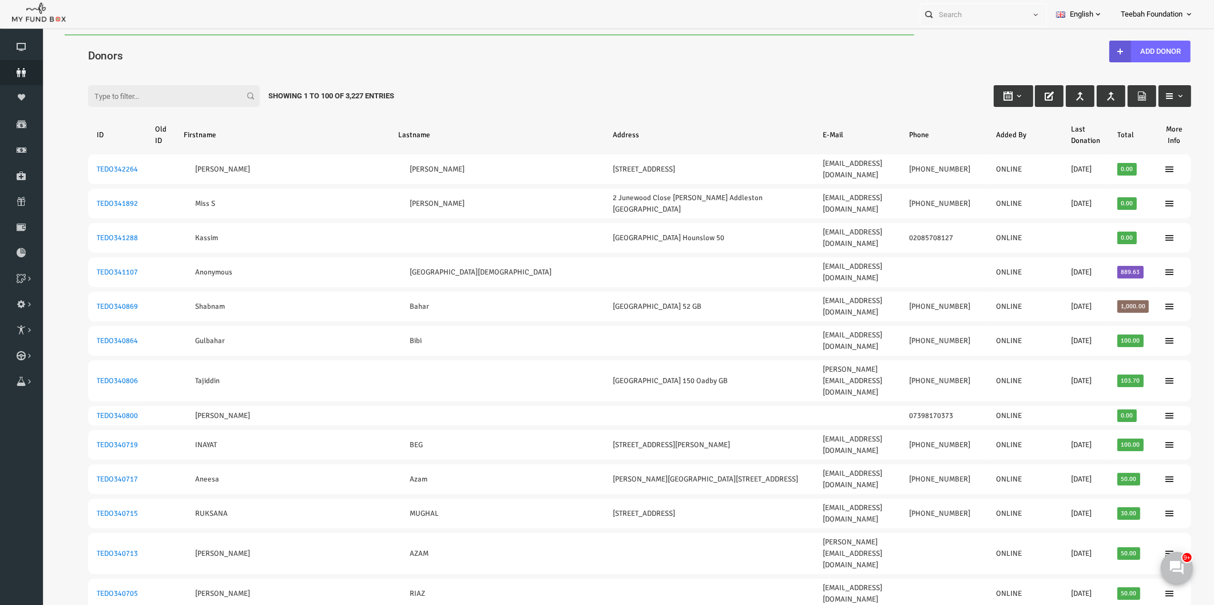
scroll to position [843, 0]
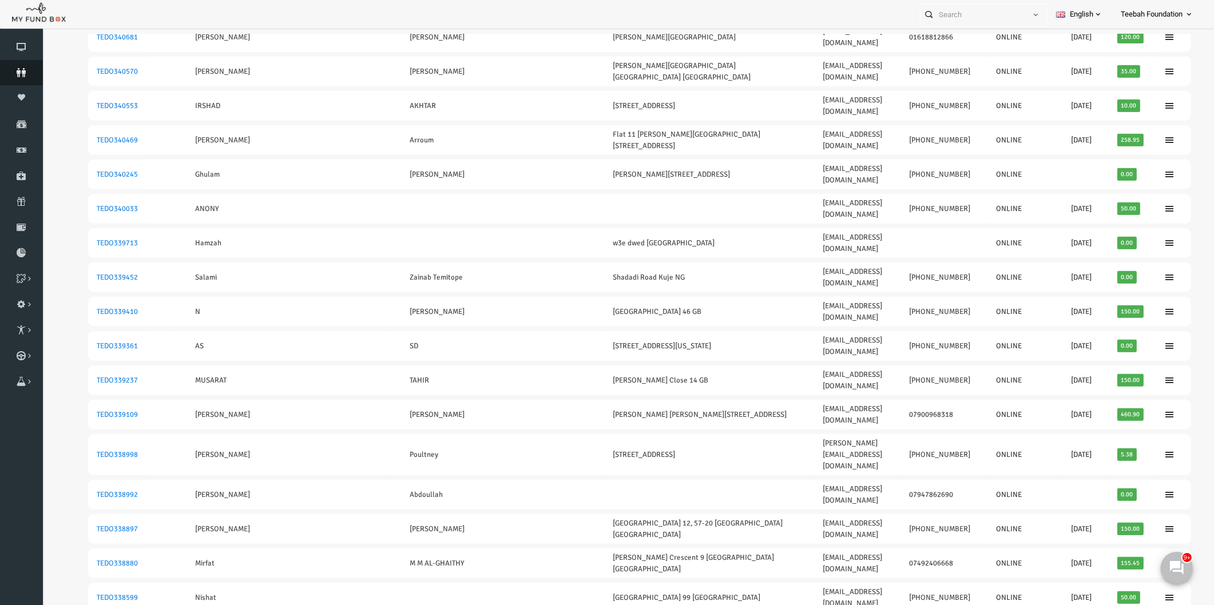
click at [29, 73] on icon at bounding box center [21, 72] width 43 height 9
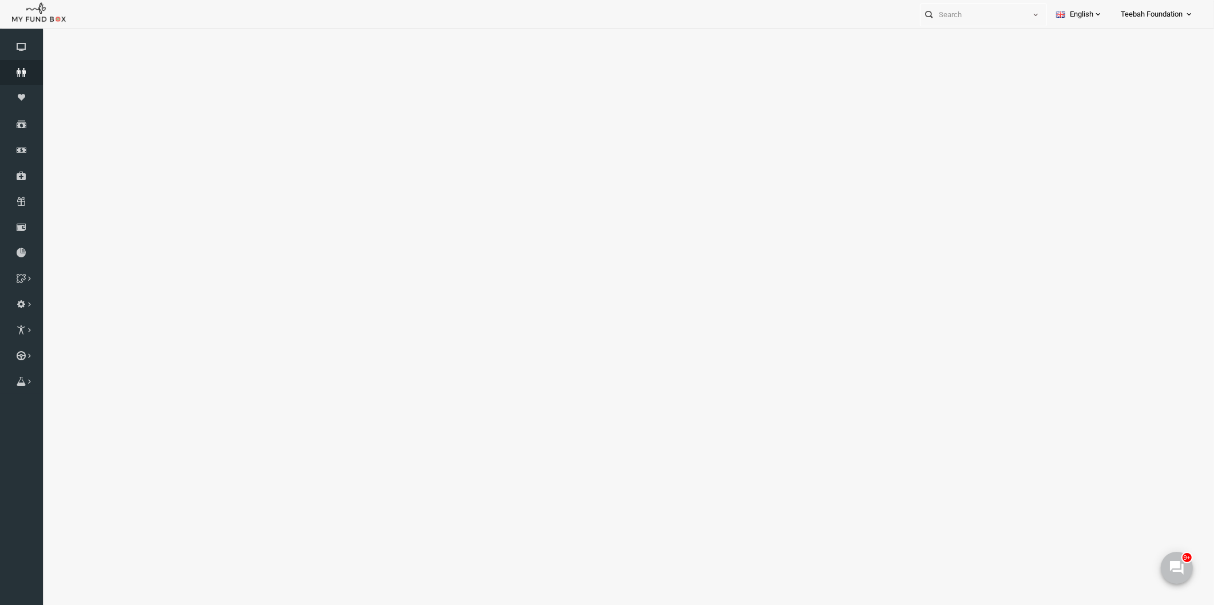
select select "100"
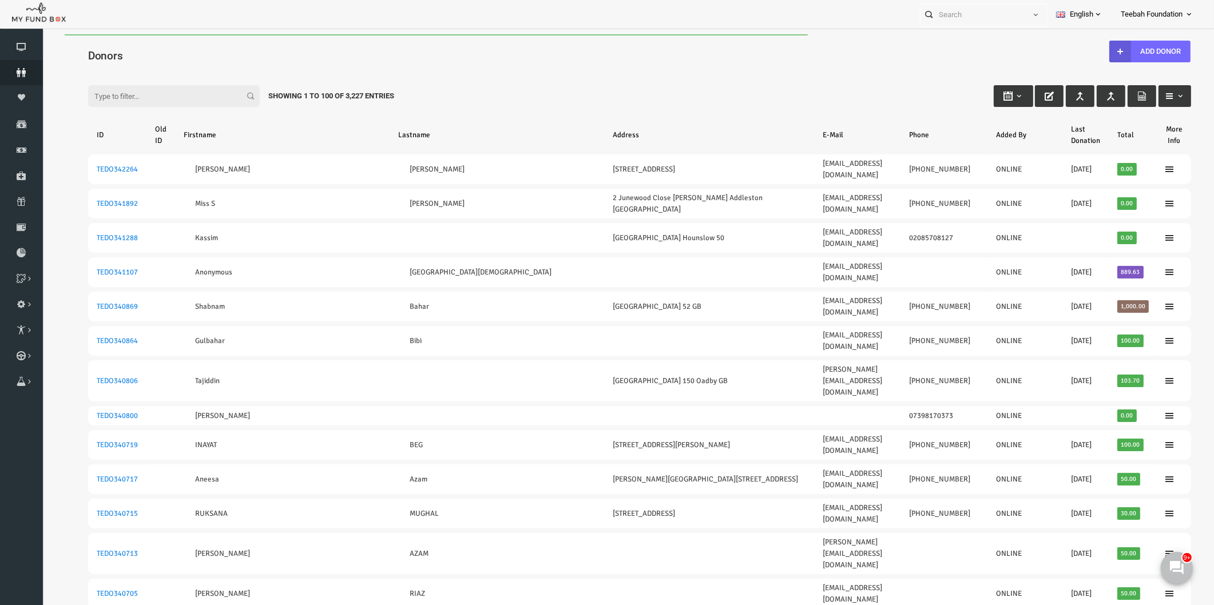
scroll to position [846, 0]
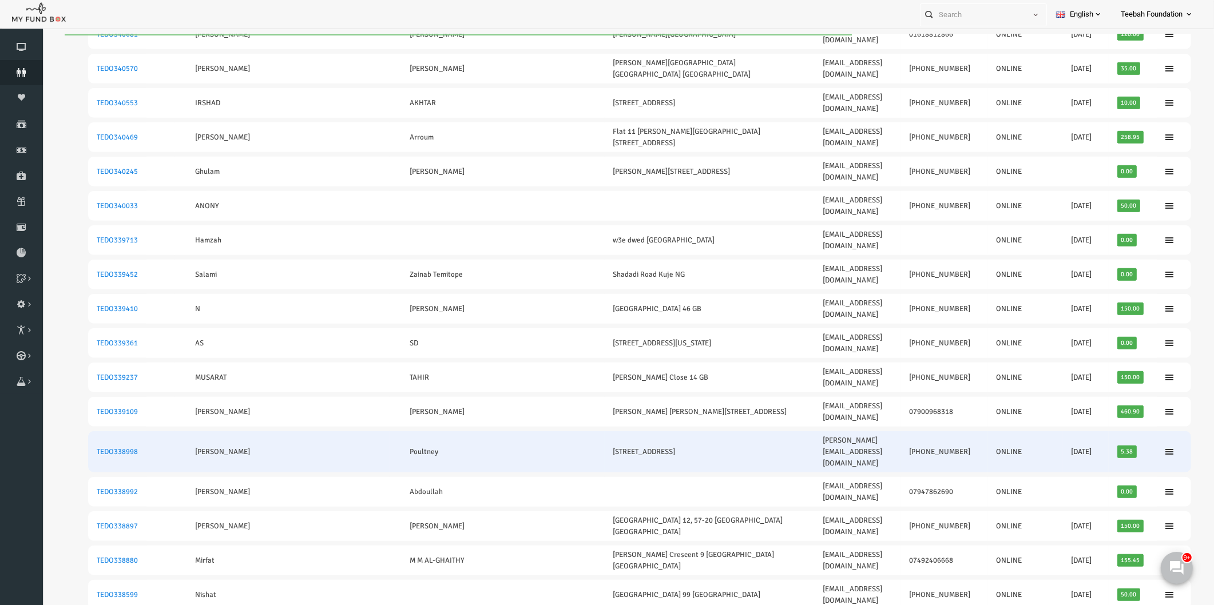
click at [140, 431] on td at bounding box center [137, 451] width 29 height 41
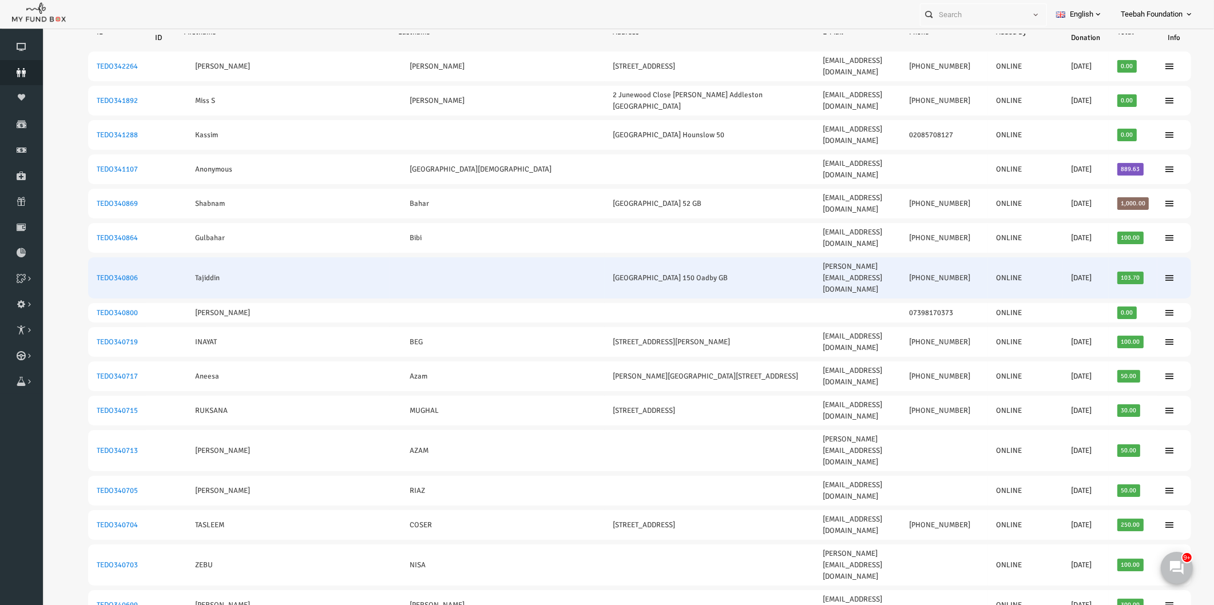
scroll to position [0, 0]
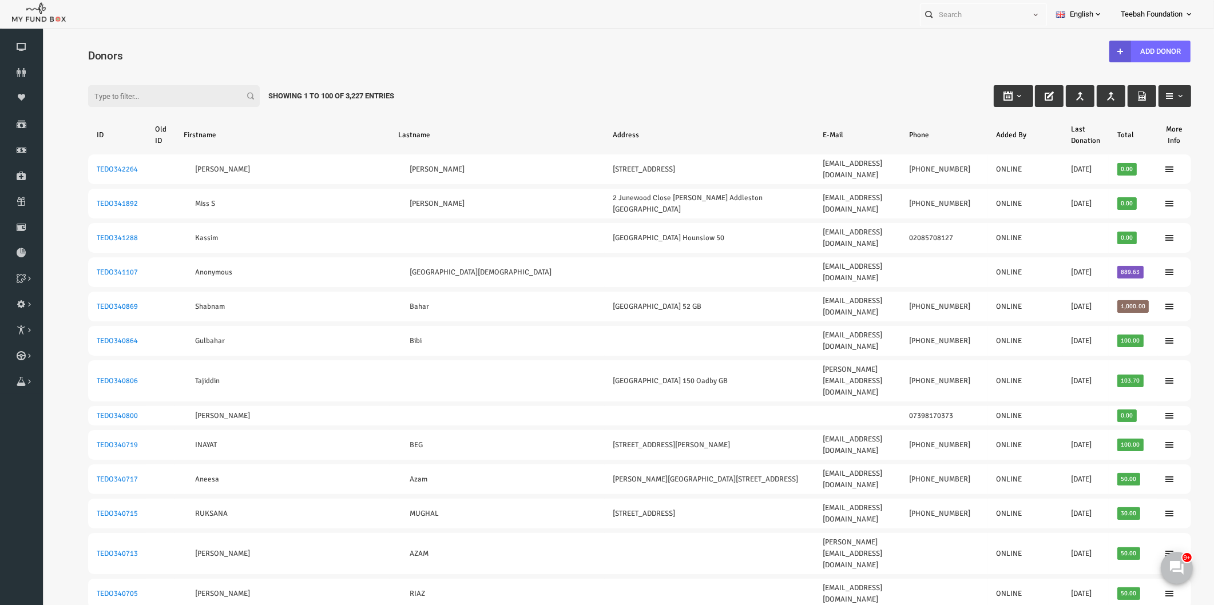
click at [113, 90] on input "Filter:" at bounding box center [151, 96] width 172 height 22
paste input "TEDO337879"
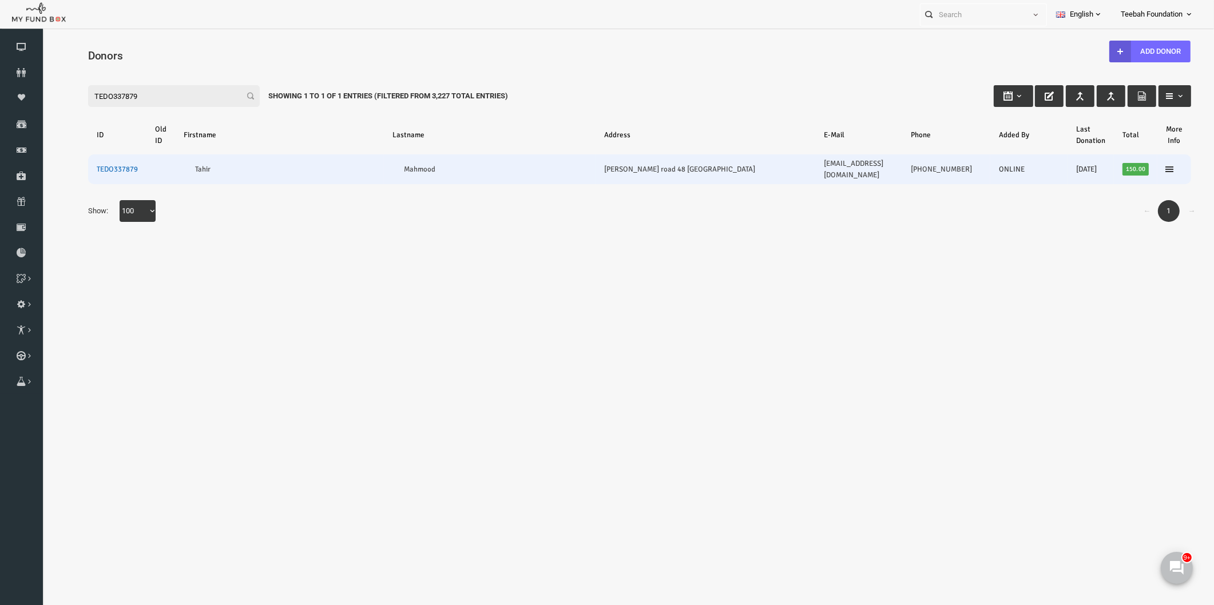
type input "TEDO337879"
click at [103, 165] on link "TEDO337879" at bounding box center [93, 169] width 41 height 9
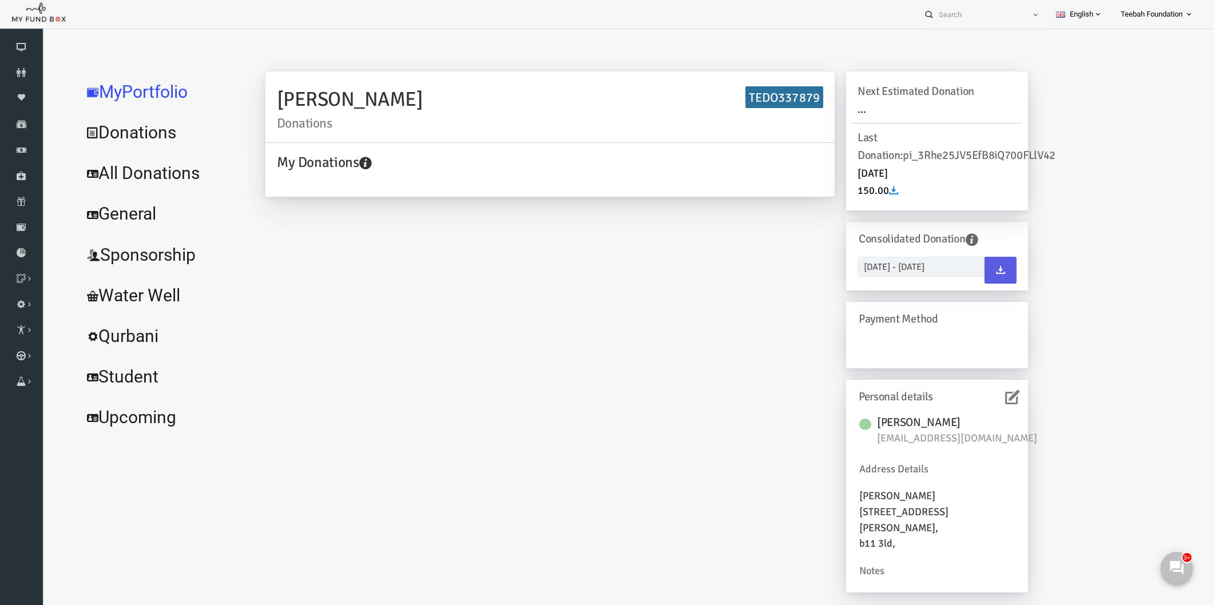
click at [159, 171] on link "All Donations" at bounding box center [139, 173] width 172 height 41
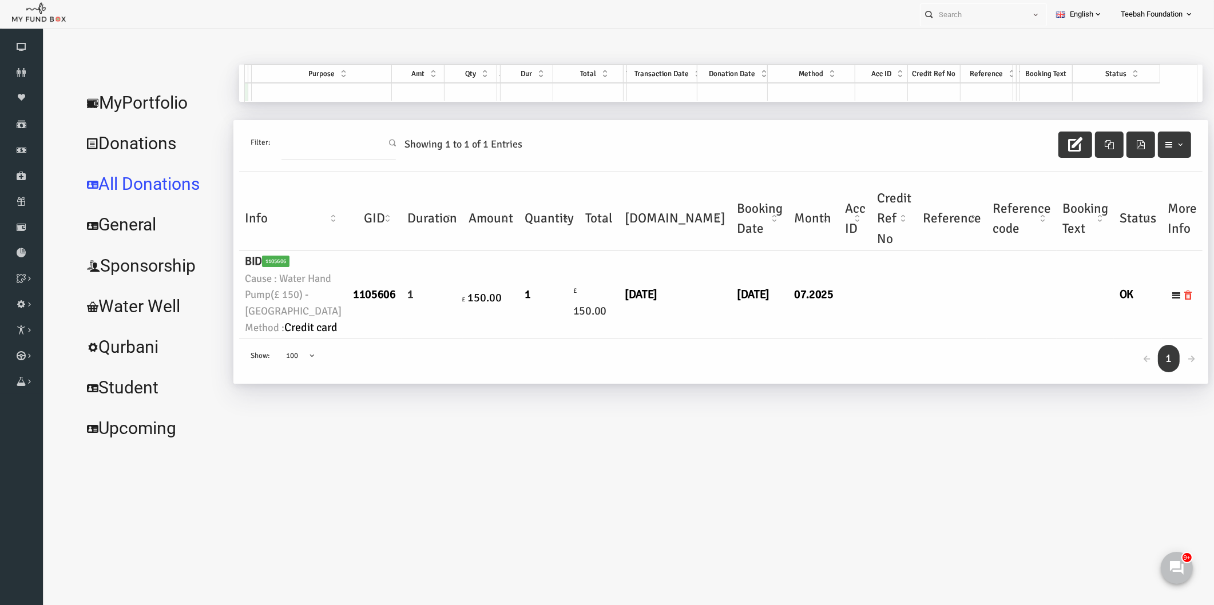
click at [894, 339] on td at bounding box center [929, 295] width 70 height 88
click at [148, 110] on link "MyPortfolio" at bounding box center [128, 102] width 151 height 41
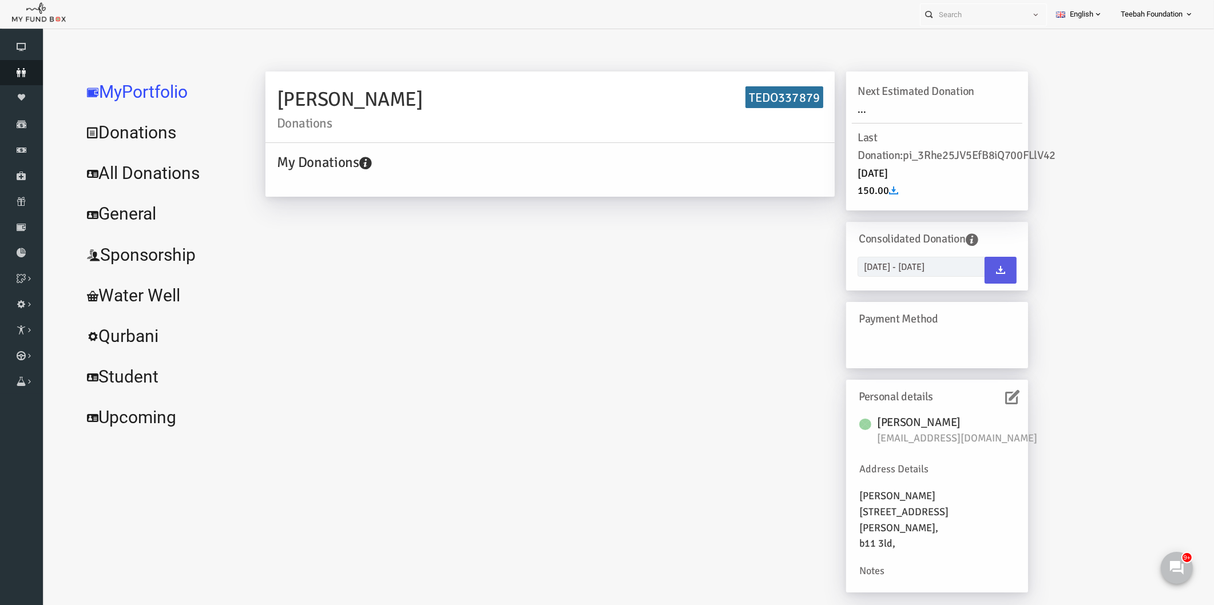
click at [30, 75] on icon at bounding box center [21, 72] width 43 height 9
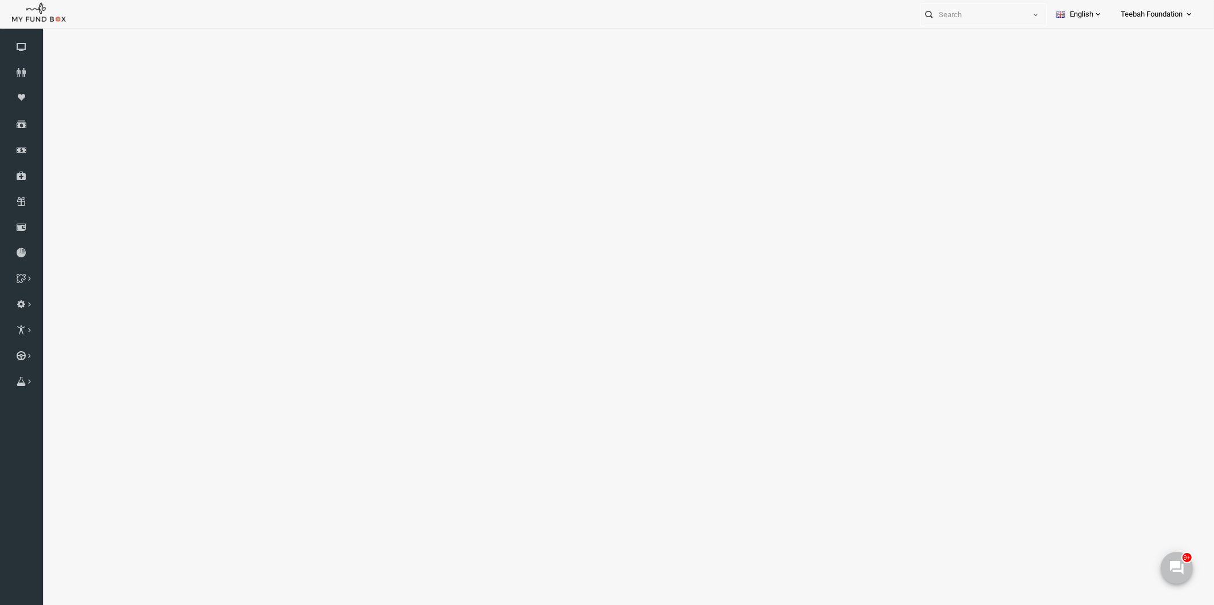
select select "100"
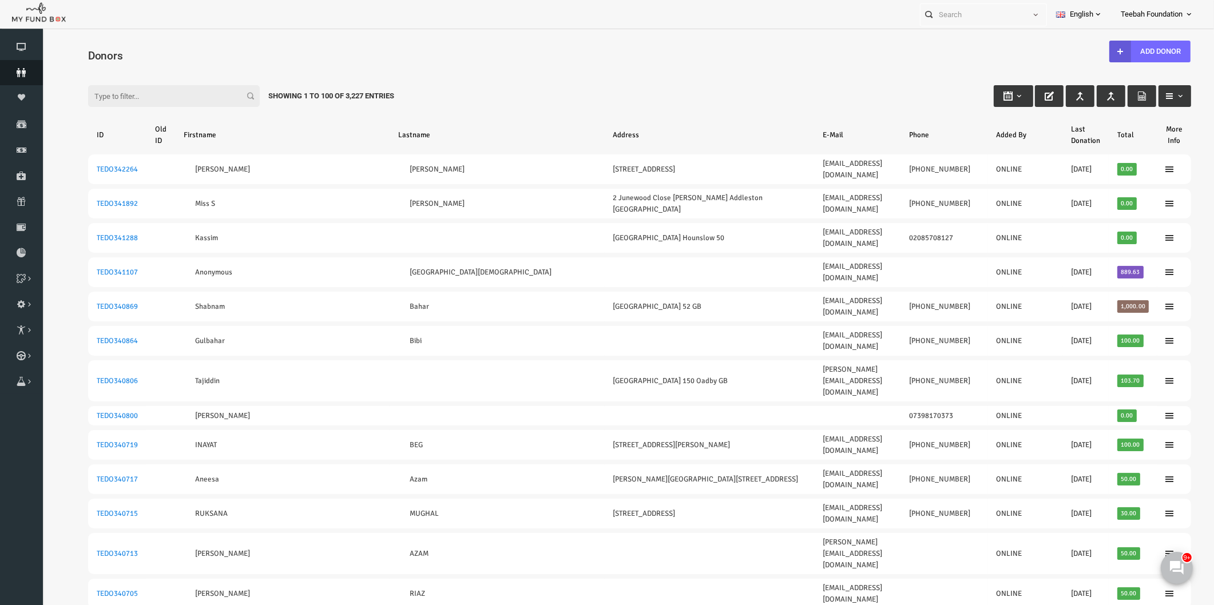
click at [26, 70] on icon at bounding box center [21, 72] width 43 height 9
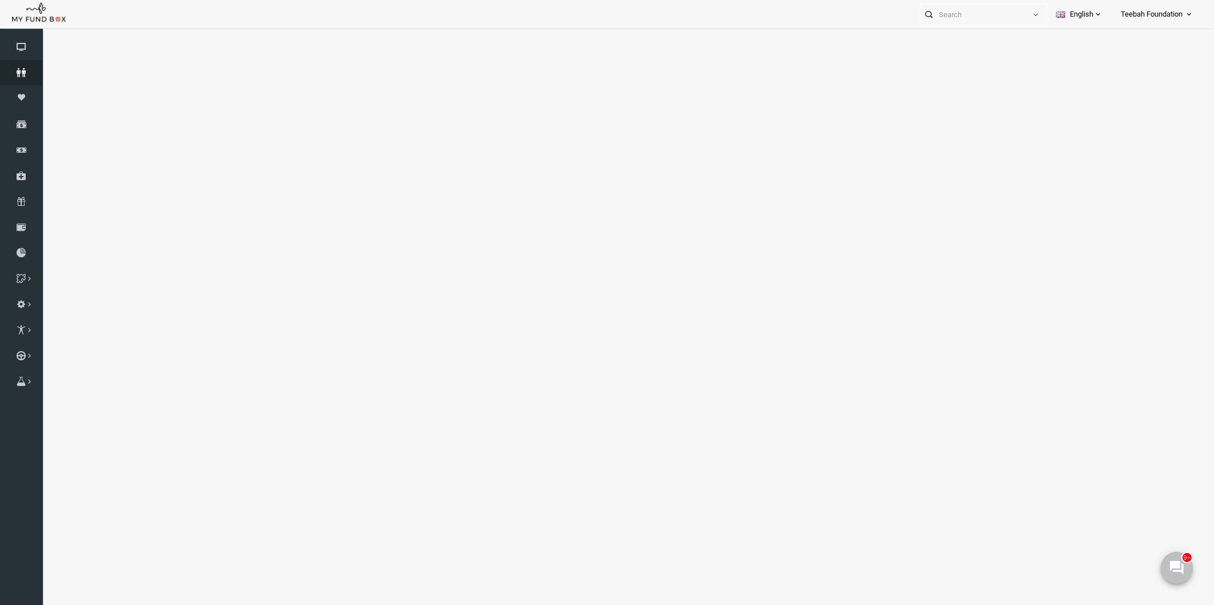
select select "100"
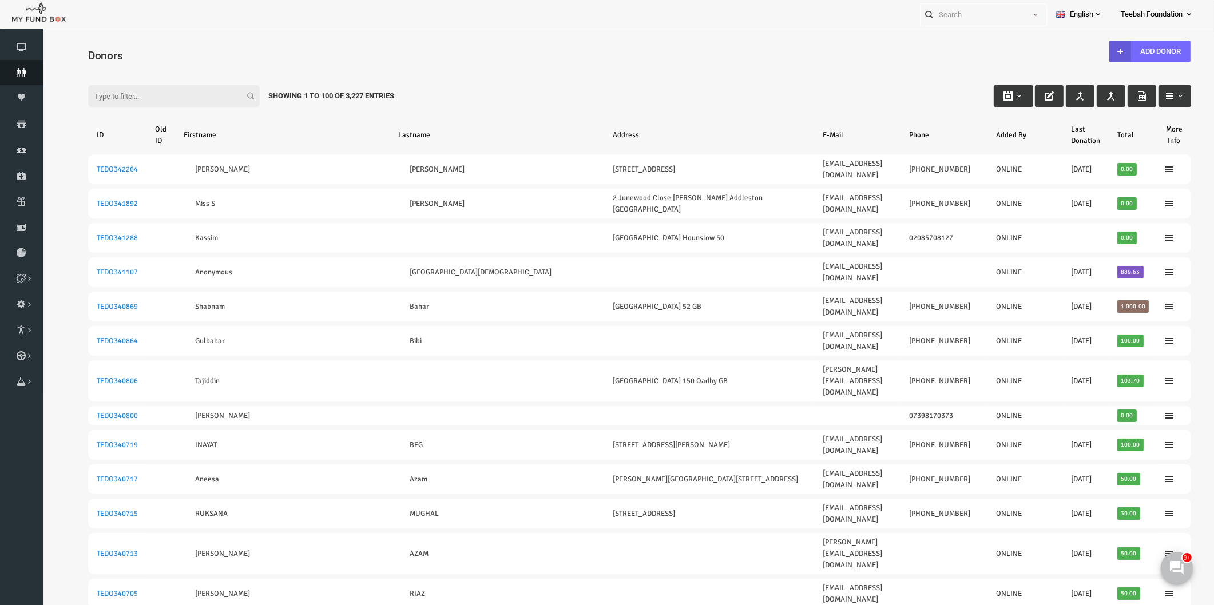
click at [23, 68] on icon at bounding box center [21, 72] width 43 height 9
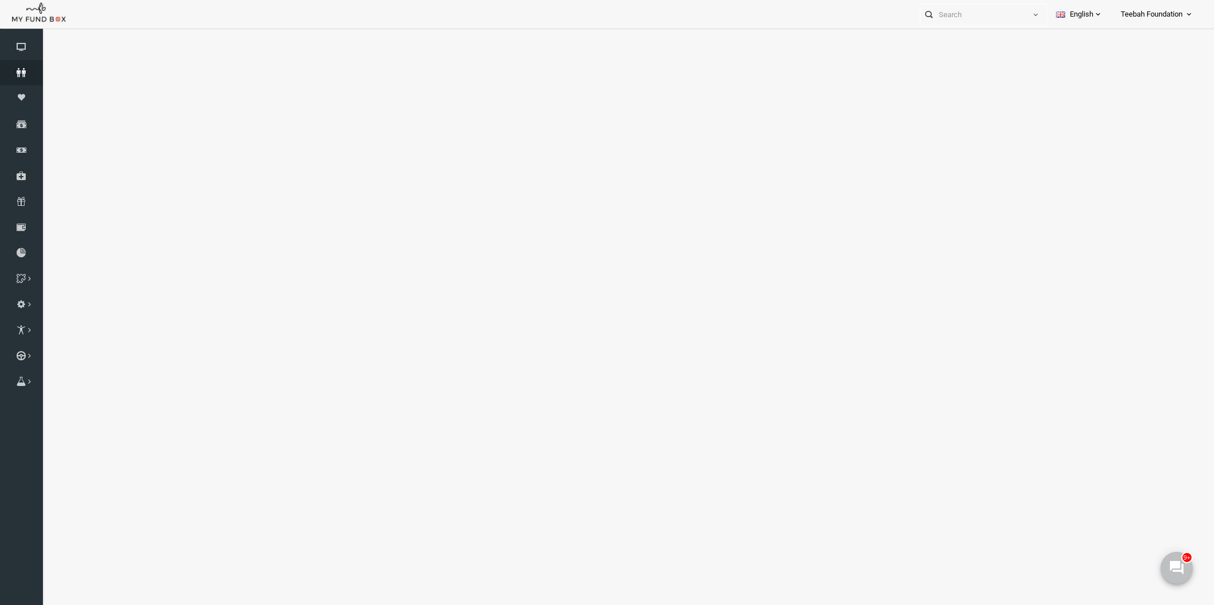
select select "100"
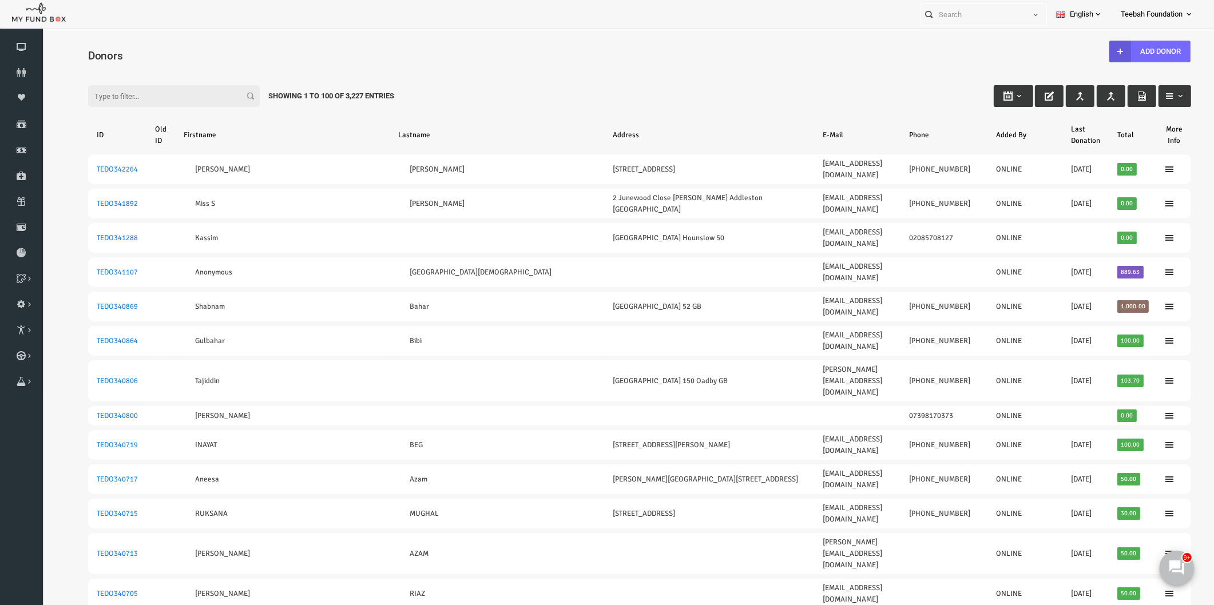
click at [1180, 574] on icon at bounding box center [1176, 567] width 15 height 15
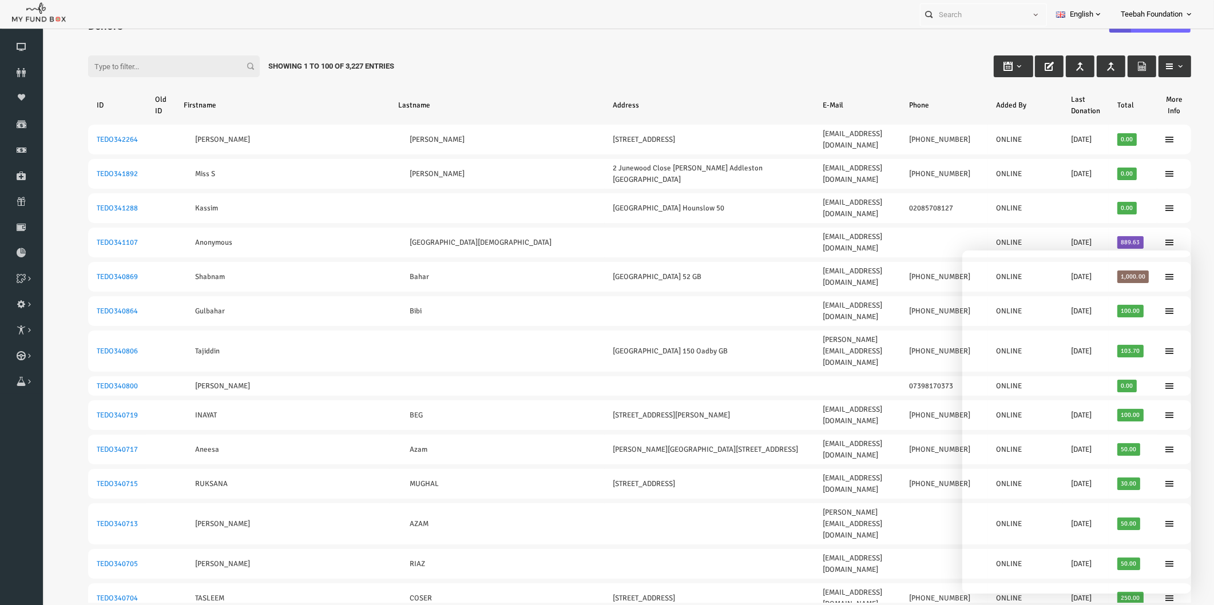
click at [647, 57] on div "Filter: Showing 1 to 100 of 3,227 Entries" at bounding box center [616, 55] width 1126 height 31
click at [24, 74] on icon at bounding box center [21, 72] width 43 height 9
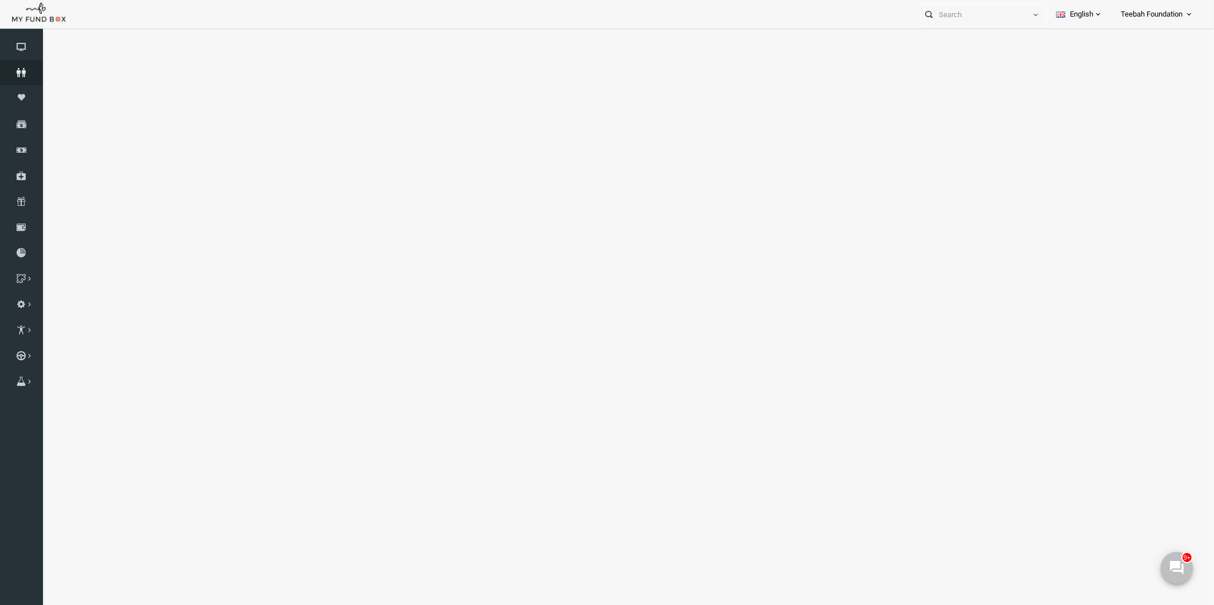
scroll to position [10, 0]
select select "100"
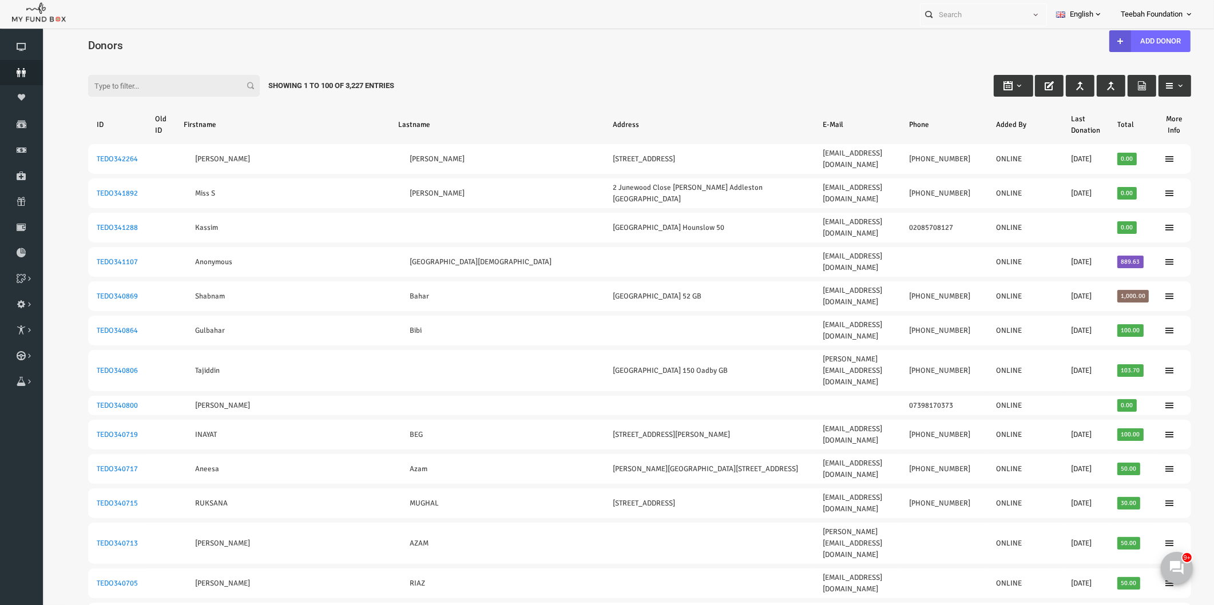
scroll to position [0, 0]
